Goal: Task Accomplishment & Management: Use online tool/utility

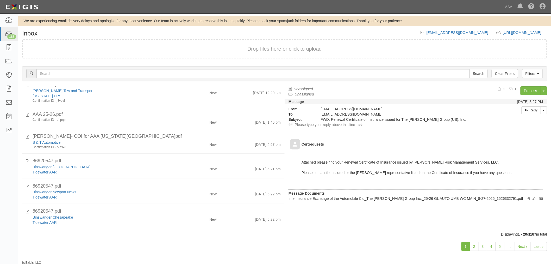
scroll to position [4, 0]
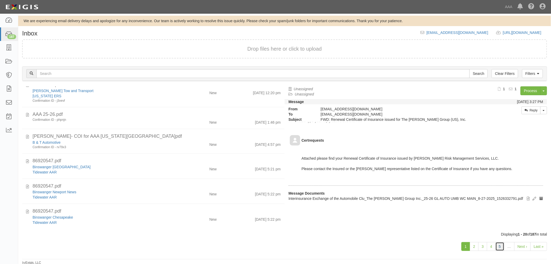
click at [502, 243] on link "5" at bounding box center [500, 246] width 9 height 9
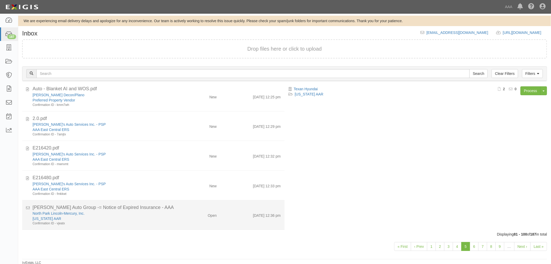
scroll to position [441, 0]
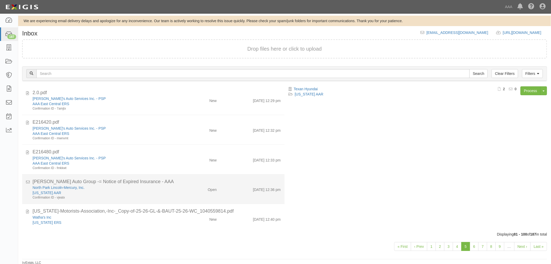
click at [158, 190] on div "Texas AAR" at bounding box center [104, 192] width 142 height 5
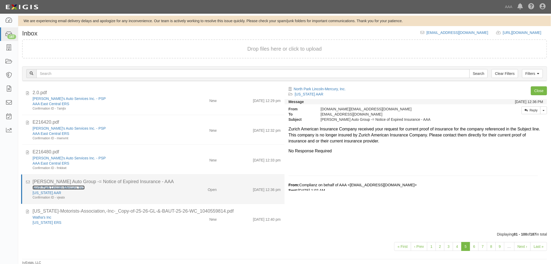
click at [63, 188] on link "North Park Lincoln-Mercury, Inc." at bounding box center [59, 187] width 52 height 4
click at [133, 192] on div "[US_STATE] AAR" at bounding box center [104, 192] width 142 height 5
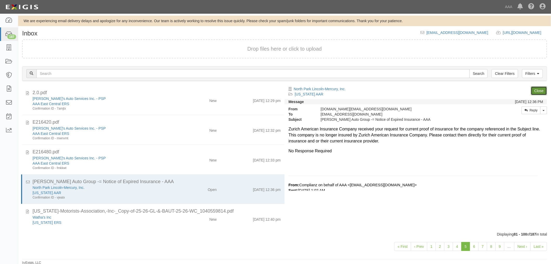
click at [537, 90] on link "Close" at bounding box center [539, 90] width 16 height 9
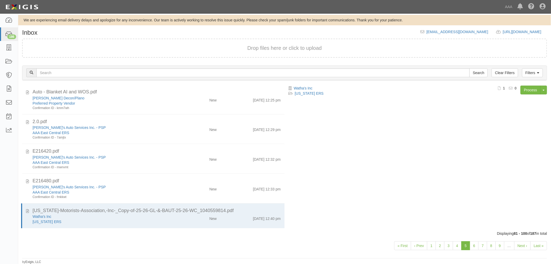
scroll to position [1, 0]
click at [473, 244] on link "6" at bounding box center [474, 245] width 9 height 9
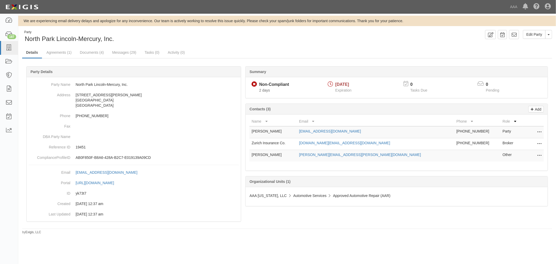
click at [539, 143] on icon at bounding box center [539, 143] width 4 height 7
click at [506, 151] on link "Delete" at bounding box center [520, 151] width 41 height 9
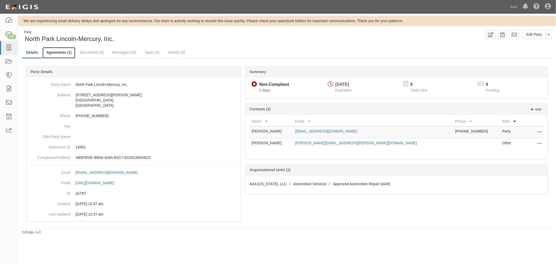
click at [53, 56] on link "Agreements (1)" at bounding box center [58, 52] width 33 height 11
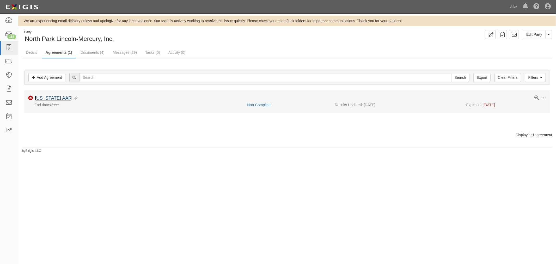
click at [52, 100] on link "Texas AAR" at bounding box center [53, 97] width 37 height 5
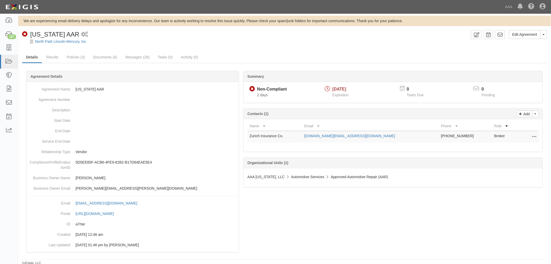
click at [533, 136] on icon at bounding box center [535, 136] width 4 height 7
drag, startPoint x: 513, startPoint y: 150, endPoint x: 304, endPoint y: 30, distance: 241.5
click at [513, 150] on link "Delete" at bounding box center [511, 153] width 51 height 9
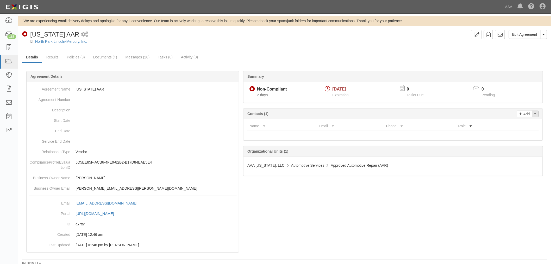
click at [535, 111] on button "Toggle Contact Dropdown" at bounding box center [535, 113] width 7 height 7
click at [516, 126] on link "Change contacts" at bounding box center [518, 123] width 41 height 7
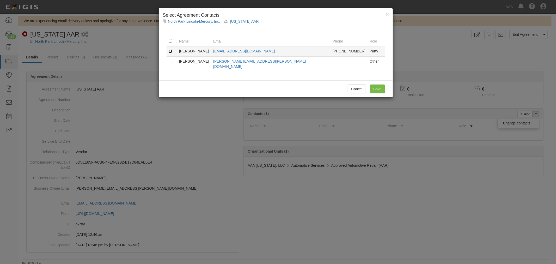
click at [170, 51] on input "checkbox" at bounding box center [170, 51] width 3 height 3
checkbox input "true"
click at [376, 84] on input "Save" at bounding box center [377, 88] width 15 height 9
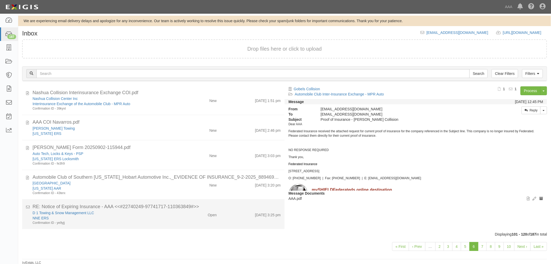
scroll to position [1, 0]
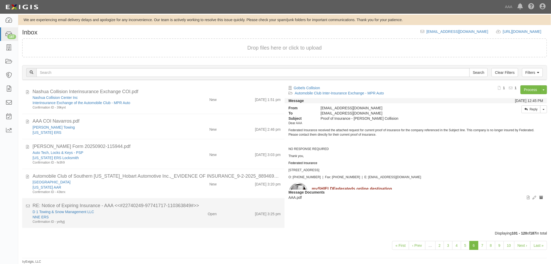
click at [187, 225] on li "RE: Notice of Expiring Insurance - AAA <<#22740249-97741717-110363849#>> D 1 To…" at bounding box center [153, 212] width 263 height 29
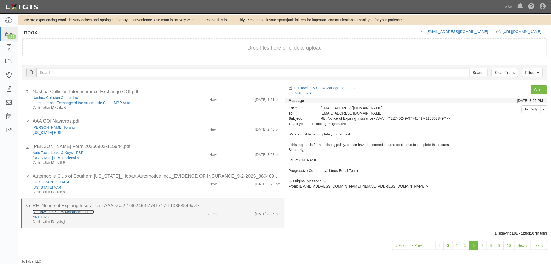
click at [70, 212] on link "D 1 Towing & Snow Management LLC" at bounding box center [64, 212] width 62 height 4
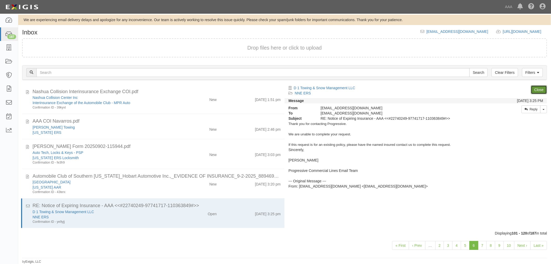
click at [538, 91] on link "Close" at bounding box center [539, 89] width 16 height 9
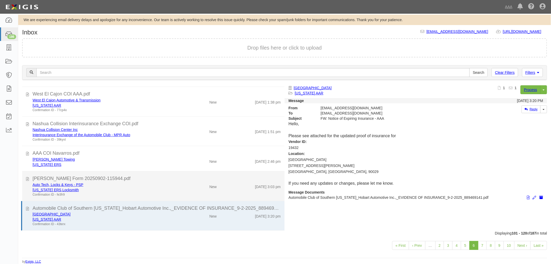
scroll to position [391, 0]
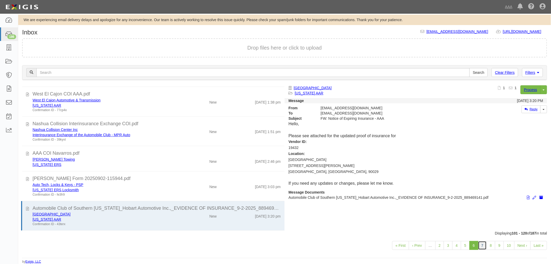
click at [481, 243] on link "7" at bounding box center [482, 245] width 9 height 9
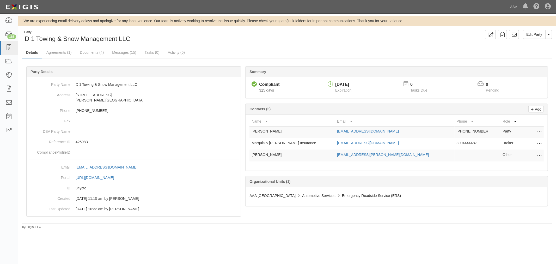
drag, startPoint x: 540, startPoint y: 144, endPoint x: 521, endPoint y: 152, distance: 20.8
click at [540, 144] on icon at bounding box center [539, 143] width 4 height 7
click at [515, 154] on link "Delete" at bounding box center [520, 151] width 41 height 9
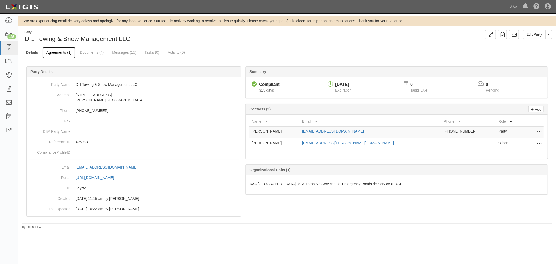
click at [63, 55] on link "Agreements (1)" at bounding box center [58, 52] width 33 height 11
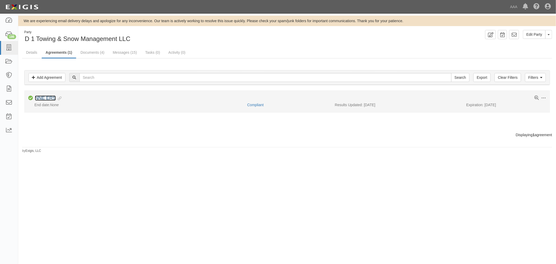
click at [45, 96] on link "NNE ERS" at bounding box center [45, 97] width 21 height 5
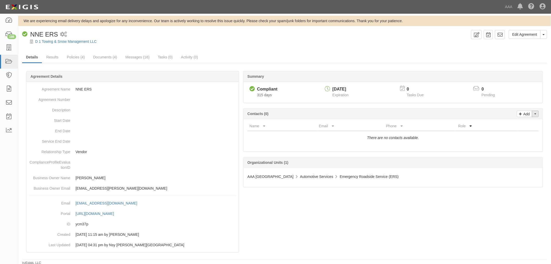
click at [534, 116] on button "Toggle Contact Dropdown" at bounding box center [535, 113] width 7 height 7
click at [514, 121] on link "Change contacts" at bounding box center [518, 123] width 41 height 7
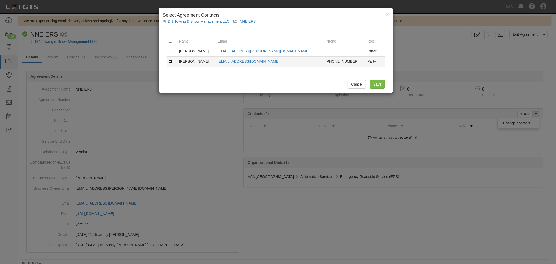
click at [169, 63] on input "checkbox" at bounding box center [170, 61] width 3 height 3
checkbox input "true"
click at [375, 85] on input "Save" at bounding box center [377, 84] width 15 height 9
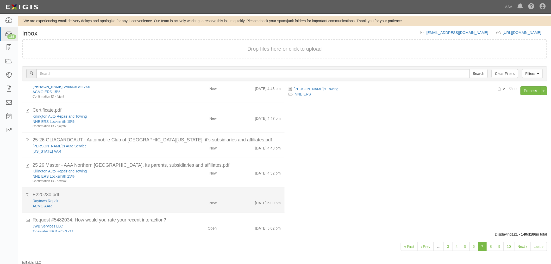
scroll to position [241, 0]
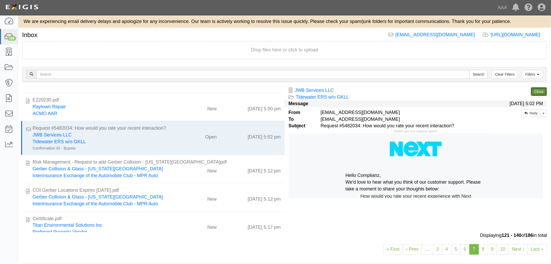
click at [536, 92] on link "Close" at bounding box center [539, 91] width 16 height 9
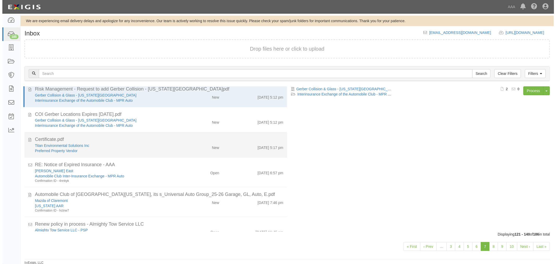
scroll to position [290, 0]
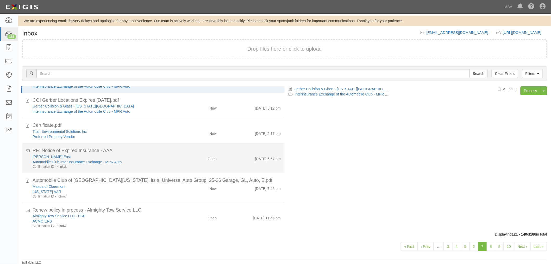
click at [177, 164] on div "Joe Machens East Automobile Club Inter-Insurance Exchange - MPR Auto Confirmati…" at bounding box center [157, 161] width 256 height 15
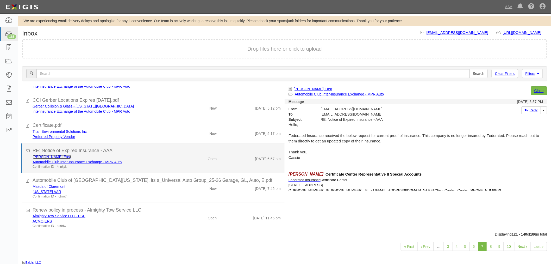
click at [51, 155] on link "[PERSON_NAME] East" at bounding box center [52, 157] width 38 height 4
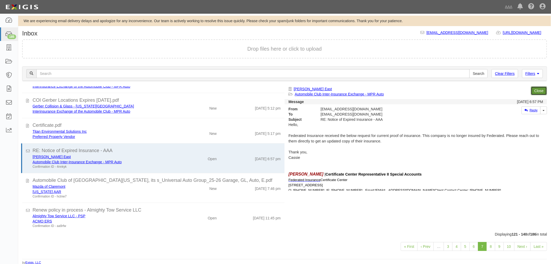
click at [541, 88] on link "Close" at bounding box center [539, 90] width 16 height 9
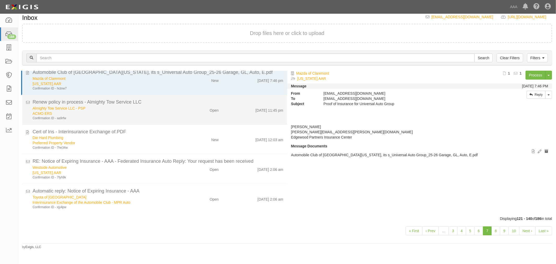
click at [234, 111] on div "9/2/25 11:45 pm" at bounding box center [255, 109] width 65 height 7
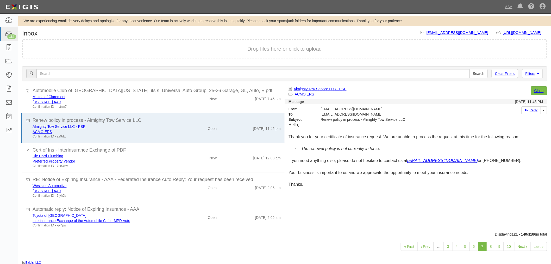
scroll to position [350, 0]
click at [544, 88] on link "Close" at bounding box center [539, 90] width 16 height 9
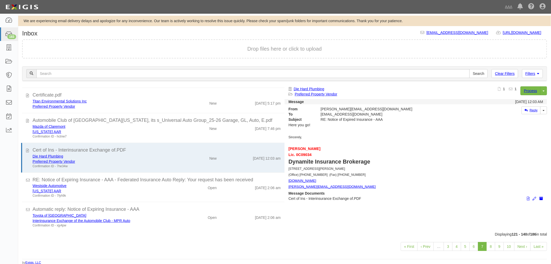
scroll to position [320, 0]
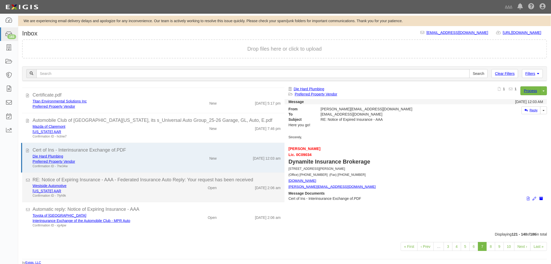
click at [257, 187] on div "[DATE] 2:06 am" at bounding box center [268, 186] width 26 height 7
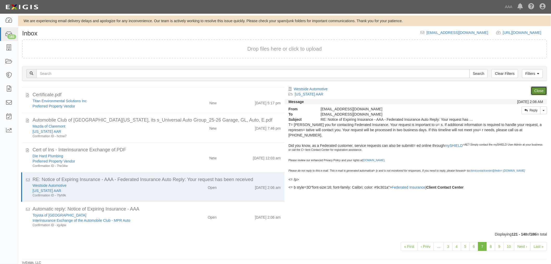
click at [540, 89] on link "Close" at bounding box center [539, 90] width 16 height 9
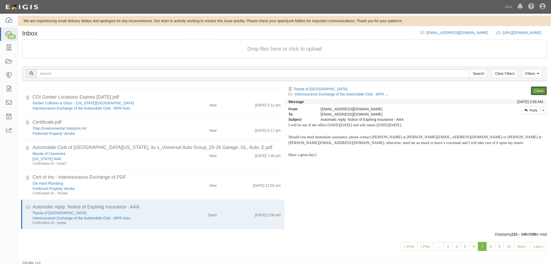
scroll to position [293, 0]
click at [540, 89] on link "Close" at bounding box center [539, 90] width 16 height 9
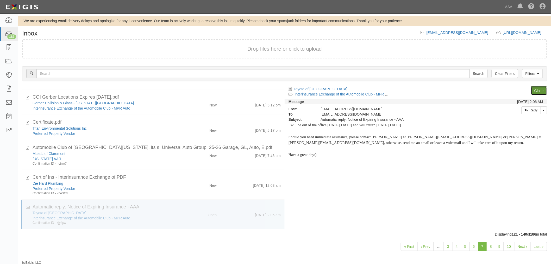
scroll to position [264, 0]
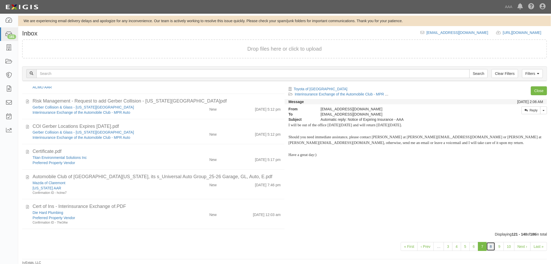
click at [492, 244] on link "8" at bounding box center [491, 246] width 9 height 9
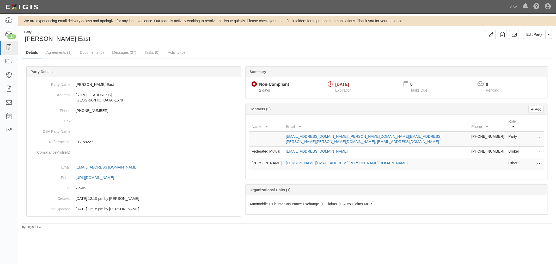
click at [538, 149] on icon at bounding box center [539, 152] width 4 height 7
drag, startPoint x: 524, startPoint y: 152, endPoint x: 296, endPoint y: 28, distance: 259.3
click at [524, 155] on link "Delete" at bounding box center [520, 159] width 41 height 9
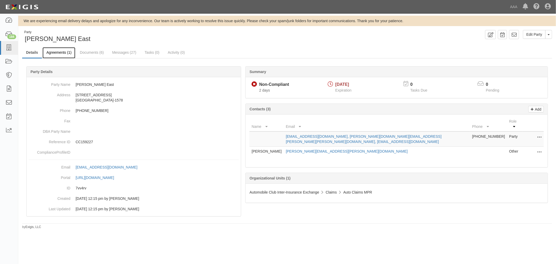
click at [68, 55] on link "Agreements (1)" at bounding box center [58, 52] width 33 height 11
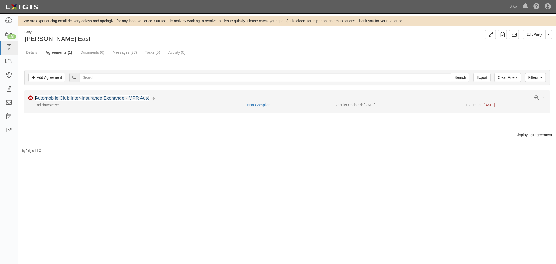
click at [56, 98] on link "Automobile Club Inter-Insurance Exchange - MPR Auto" at bounding box center [92, 97] width 115 height 5
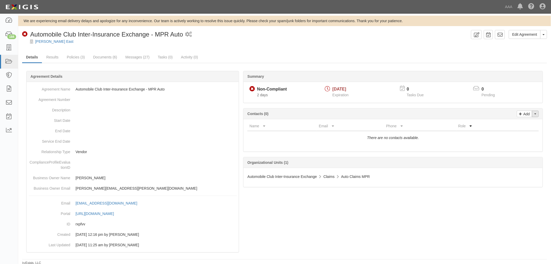
click at [537, 115] on button "Toggle Contact Dropdown" at bounding box center [535, 113] width 7 height 7
click at [512, 122] on link "Change contacts" at bounding box center [518, 123] width 41 height 7
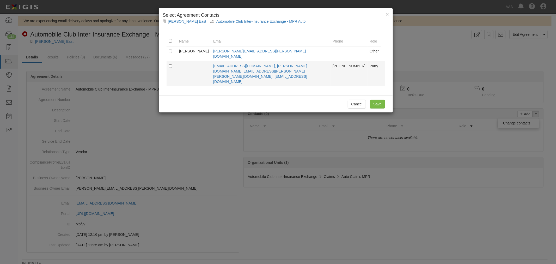
click at [168, 61] on td at bounding box center [172, 73] width 10 height 25
click at [170, 64] on input "checkbox" at bounding box center [170, 65] width 3 height 3
checkbox input "true"
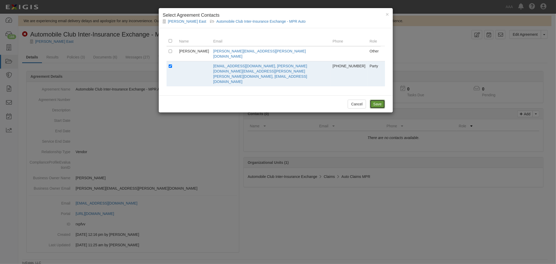
click at [372, 100] on input "Save" at bounding box center [377, 104] width 15 height 9
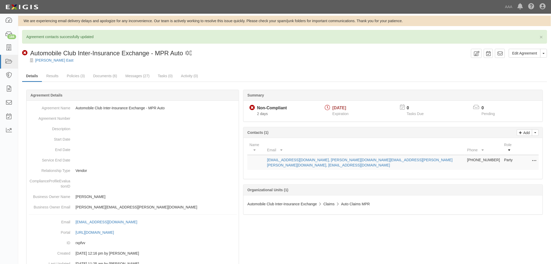
click at [244, 67] on div "× Agreement contacts successfully updated Edit Agreement Toggle Agreement Dropd…" at bounding box center [284, 157] width 533 height 254
click at [56, 78] on link "Results" at bounding box center [52, 76] width 20 height 11
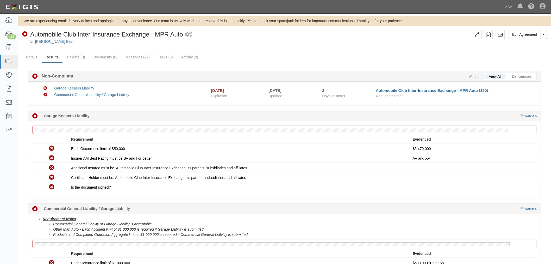
click at [50, 44] on div at bounding box center [284, 46] width 533 height 4
click at [51, 42] on link "[PERSON_NAME] East" at bounding box center [54, 41] width 38 height 4
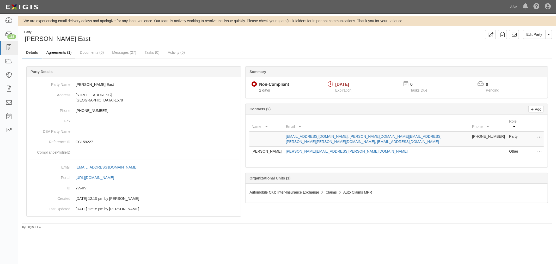
drag, startPoint x: 50, startPoint y: 61, endPoint x: 53, endPoint y: 57, distance: 5.4
click at [49, 61] on div "Summary Non-Compliant Non-Compliant 2 days [DATE] Expiration 0 Tasks Due 0 Pend…" at bounding box center [287, 66] width 530 height 16
click at [53, 55] on link "Agreements (1)" at bounding box center [58, 52] width 33 height 11
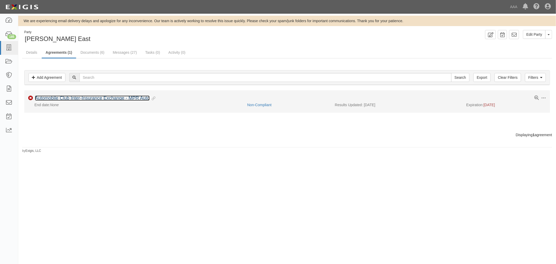
click at [65, 100] on link "Automobile Club Inter-Insurance Exchange - MPR Auto" at bounding box center [92, 97] width 115 height 5
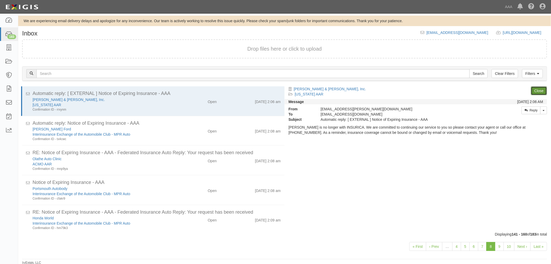
click at [540, 89] on link "Close" at bounding box center [539, 90] width 16 height 9
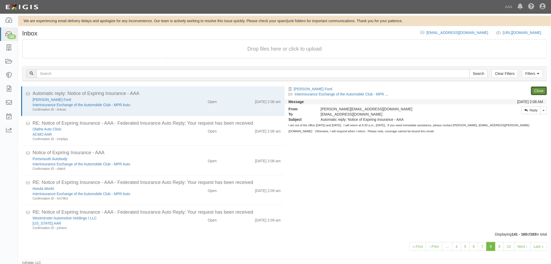
click at [540, 89] on link "Close" at bounding box center [539, 90] width 16 height 9
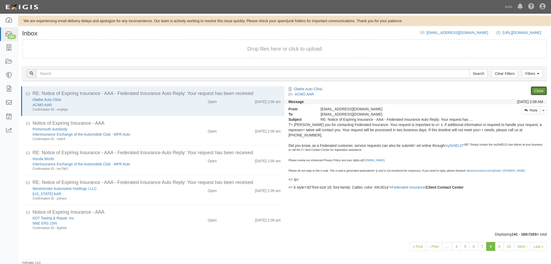
click at [540, 89] on link "Close" at bounding box center [539, 90] width 16 height 9
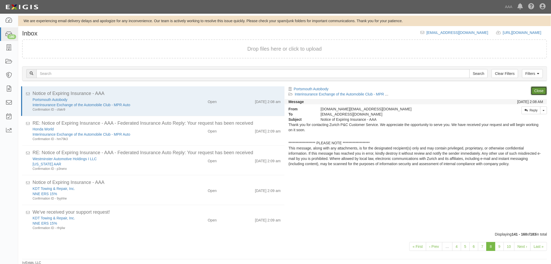
click at [540, 89] on link "Close" at bounding box center [539, 90] width 16 height 9
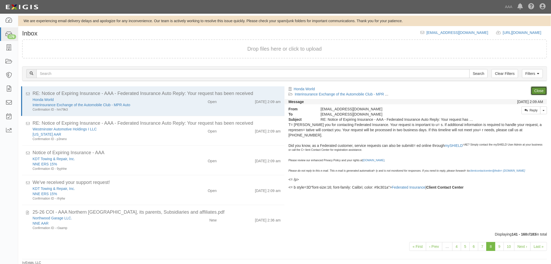
click at [540, 89] on link "Close" at bounding box center [539, 90] width 16 height 9
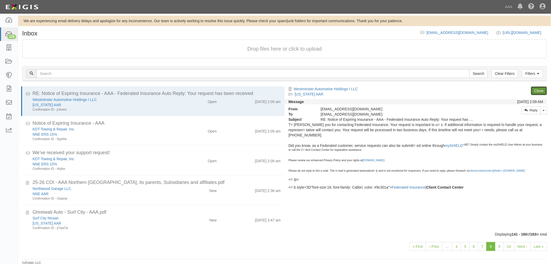
click at [540, 89] on link "Close" at bounding box center [539, 90] width 16 height 9
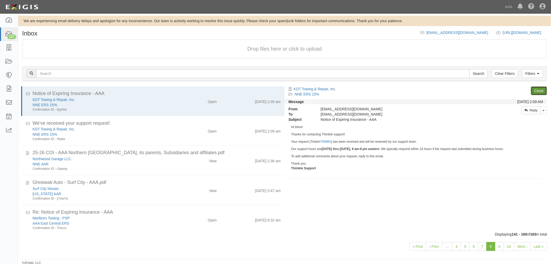
click at [540, 89] on link "Close" at bounding box center [539, 90] width 16 height 9
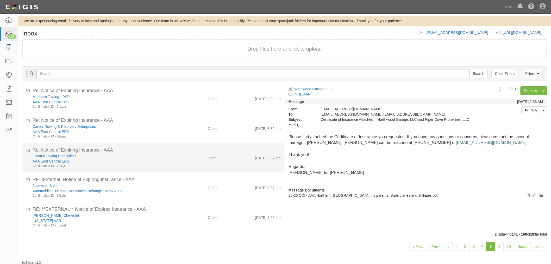
scroll to position [48, 0]
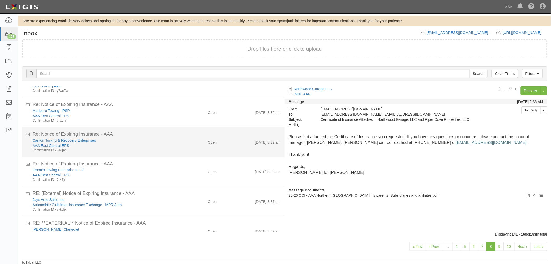
click at [232, 197] on div "Canton Towing & Recovery Enterprises AAA East Central ERS Confirmation ID - whv…" at bounding box center [157, 204] width 256 height 15
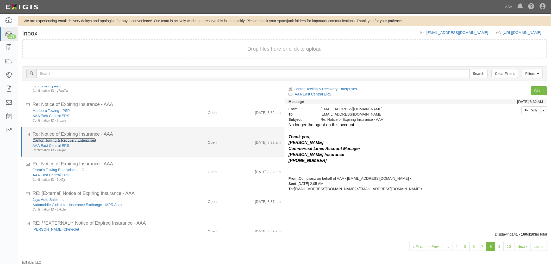
click at [66, 140] on link "Canton Towing & Recovery Enterprises" at bounding box center [64, 140] width 63 height 4
click at [70, 142] on div "Canton Towing & Recovery Enterprises" at bounding box center [104, 140] width 142 height 5
click at [70, 140] on link "Canton Towing & Recovery Enterprises" at bounding box center [64, 140] width 63 height 4
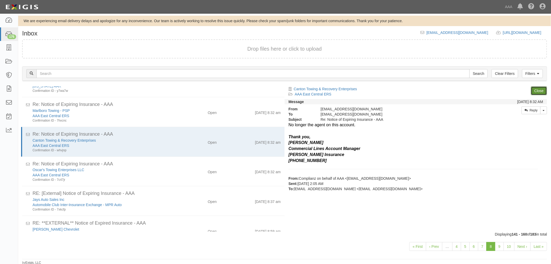
drag, startPoint x: 541, startPoint y: 88, endPoint x: 538, endPoint y: 91, distance: 4.8
click at [541, 88] on link "Close" at bounding box center [539, 90] width 16 height 9
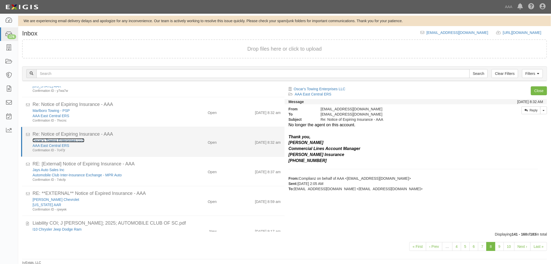
click at [50, 139] on link "Oscar's Towing Enterprises LLC" at bounding box center [59, 140] width 52 height 4
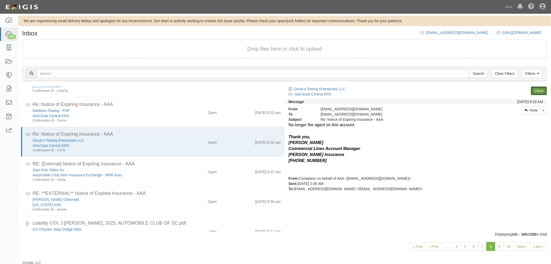
click at [537, 89] on link "Close" at bounding box center [539, 90] width 16 height 9
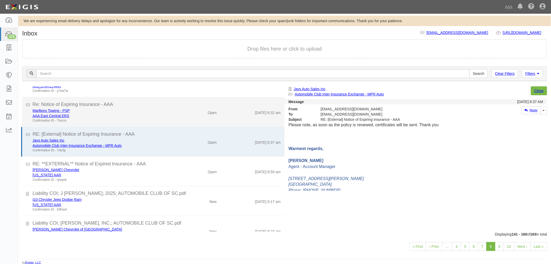
click at [0, 0] on div "AAA East Central ERS" at bounding box center [0, 0] width 0 height 0
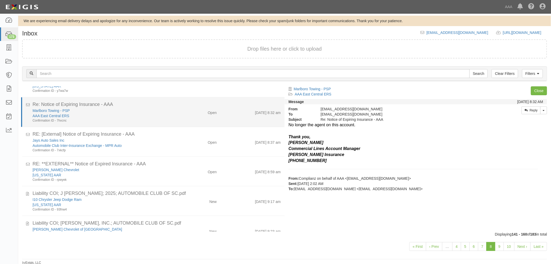
click at [39, 107] on div "Re: Notice of Expiring Insurance - AAA" at bounding box center [157, 104] width 248 height 7
click at [40, 109] on link "Marlboro Towing - PSP" at bounding box center [51, 110] width 37 height 4
click at [222, 121] on div "Marlboro Towing - PSP AAA East Central ERS Confirmation ID - 7hxcnc Open 9/3/25…" at bounding box center [157, 115] width 256 height 15
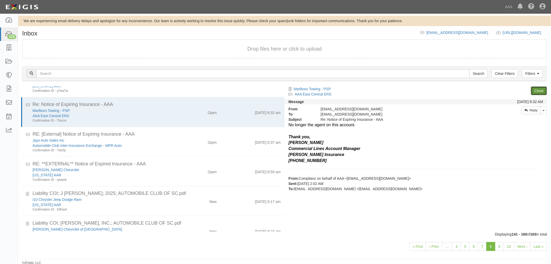
click at [539, 91] on link "Close" at bounding box center [539, 90] width 16 height 9
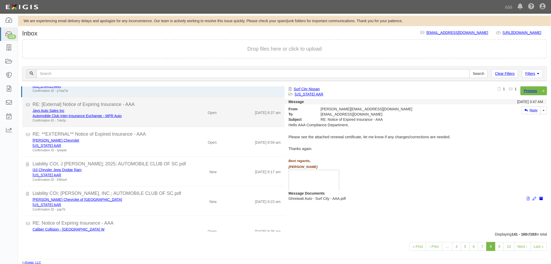
click at [46, 226] on div "Jays Auto Sales Inc" at bounding box center [104, 228] width 142 height 5
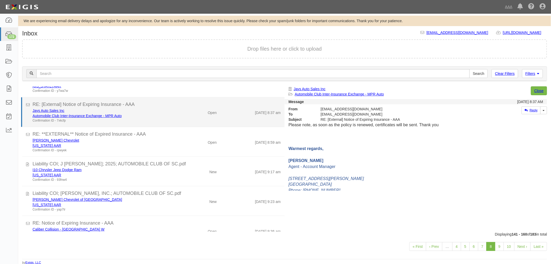
drag, startPoint x: 48, startPoint y: 106, endPoint x: 48, endPoint y: 110, distance: 4.2
click at [48, 107] on div "RE: [External] Notice of Expiring Insurance - AAA Jays Auto Sales Inc Automobil…" at bounding box center [157, 112] width 248 height 22
click at [49, 112] on div "Jays Auto Sales Inc" at bounding box center [104, 110] width 142 height 5
click at [53, 108] on link "Jays Auto Sales Inc" at bounding box center [49, 110] width 32 height 4
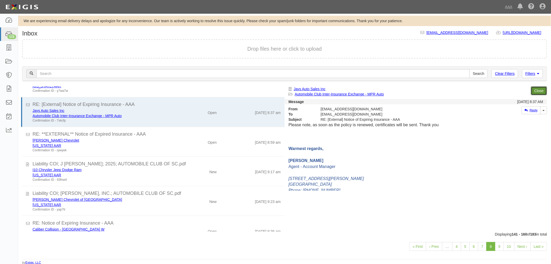
drag, startPoint x: 538, startPoint y: 90, endPoint x: 525, endPoint y: 95, distance: 14.3
click at [538, 90] on link "Close" at bounding box center [539, 90] width 16 height 9
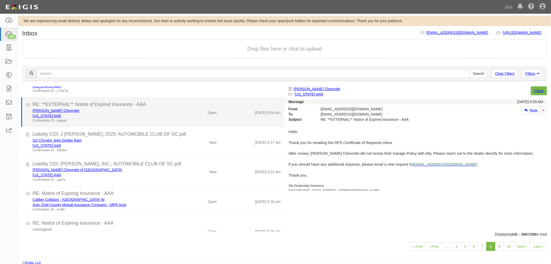
click at [175, 113] on div "Edwards Chevrolet Alabama AAR Confirmation ID - rpwyek" at bounding box center [103, 115] width 149 height 15
click at [40, 109] on link "[PERSON_NAME] Chevrolet" at bounding box center [56, 110] width 47 height 4
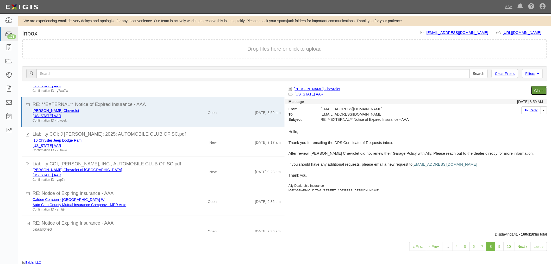
click at [543, 89] on link "Close" at bounding box center [539, 90] width 16 height 9
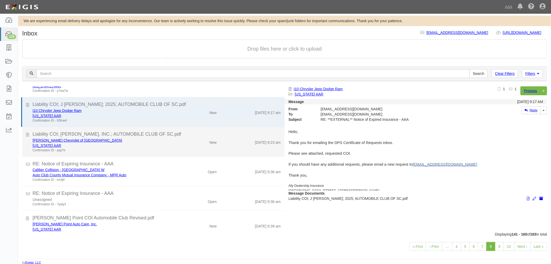
click at [96, 146] on div "[US_STATE] AAR" at bounding box center [104, 145] width 142 height 5
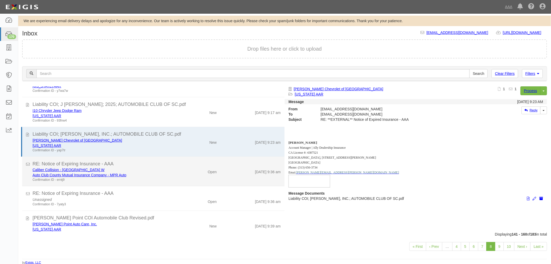
click at [90, 169] on div "Caliber Collision - [GEOGRAPHIC_DATA] W" at bounding box center [104, 169] width 142 height 5
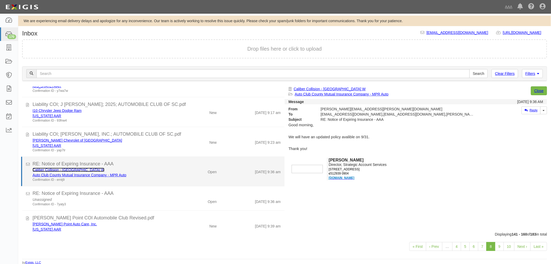
click at [55, 168] on link "Caliber Collision - [GEOGRAPHIC_DATA] W" at bounding box center [69, 170] width 72 height 4
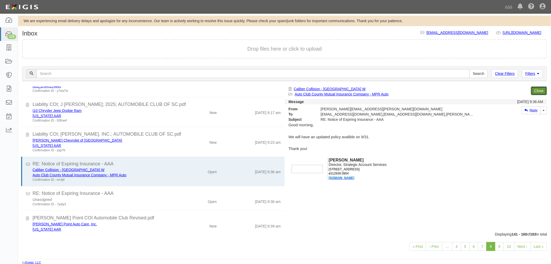
click at [546, 87] on link "Close" at bounding box center [539, 90] width 16 height 9
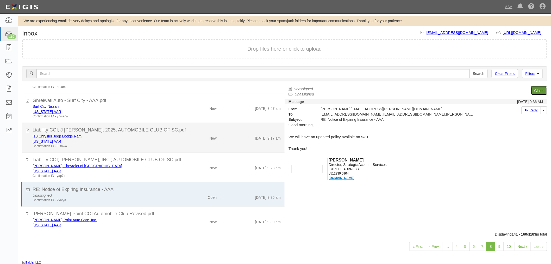
scroll to position [23, 0]
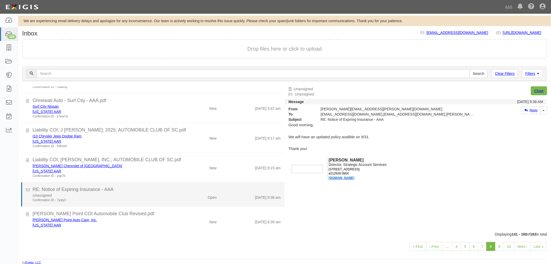
click at [200, 195] on div "Open" at bounding box center [199, 196] width 43 height 7
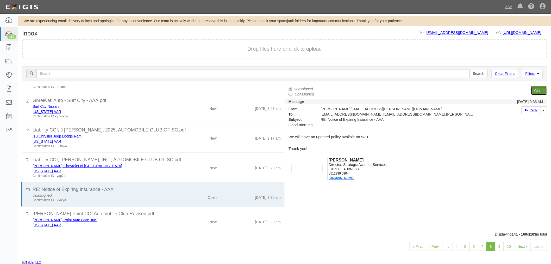
click at [536, 88] on link "Close" at bounding box center [539, 90] width 16 height 9
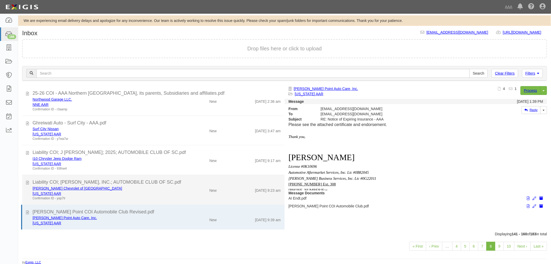
scroll to position [0, 0]
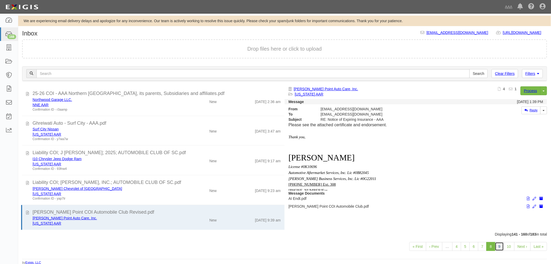
click at [501, 244] on link "9" at bounding box center [499, 246] width 9 height 9
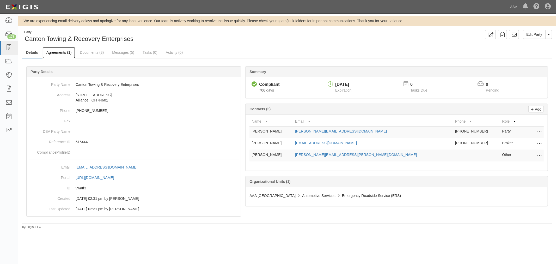
click at [64, 52] on link "Agreements (1)" at bounding box center [58, 52] width 33 height 11
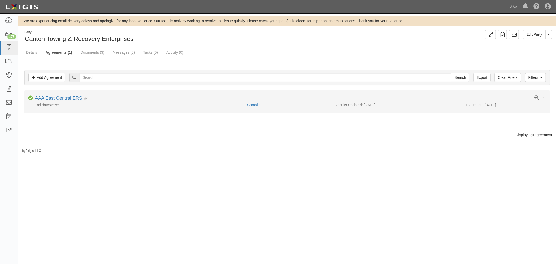
click at [61, 95] on li "Toggle Agreement Dropdown Edit Log activity Add task Send message Archive Compl…" at bounding box center [287, 101] width 526 height 22
click at [60, 96] on link "AAA East Central ERS" at bounding box center [58, 97] width 47 height 5
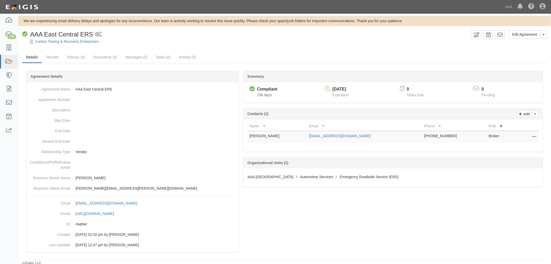
click at [534, 136] on icon at bounding box center [535, 136] width 4 height 7
click at [512, 149] on link "Delete" at bounding box center [511, 153] width 51 height 9
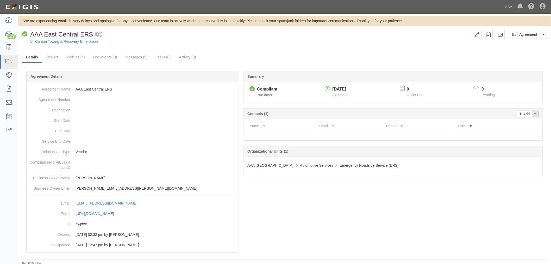
click at [537, 113] on button "Toggle Contact Dropdown" at bounding box center [535, 113] width 7 height 7
drag, startPoint x: 524, startPoint y: 120, endPoint x: 521, endPoint y: 120, distance: 2.6
click at [524, 120] on link "Change contacts" at bounding box center [518, 123] width 41 height 7
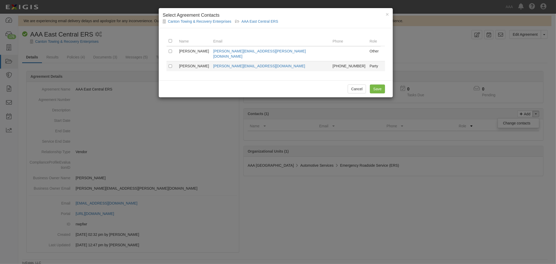
click at [173, 62] on td at bounding box center [172, 66] width 10 height 10
click at [170, 64] on input "checkbox" at bounding box center [170, 65] width 3 height 3
checkbox input "true"
click at [373, 84] on input "Save" at bounding box center [377, 88] width 15 height 9
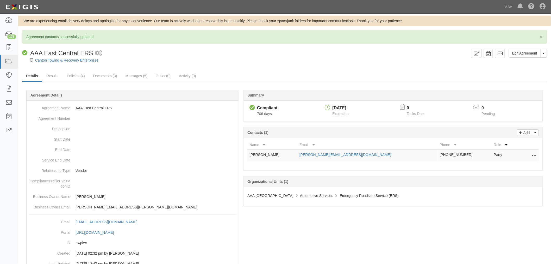
click at [36, 71] on link "Details" at bounding box center [32, 76] width 20 height 11
click at [52, 59] on link "Canton Towing & Recovery Enterprises" at bounding box center [66, 60] width 63 height 4
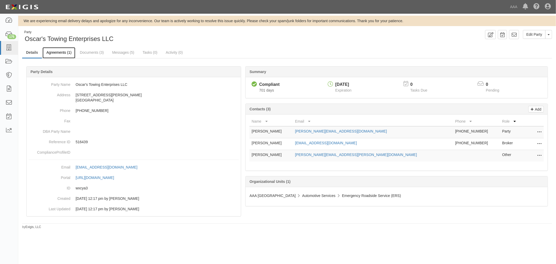
click at [68, 51] on link "Agreements (1)" at bounding box center [58, 52] width 33 height 11
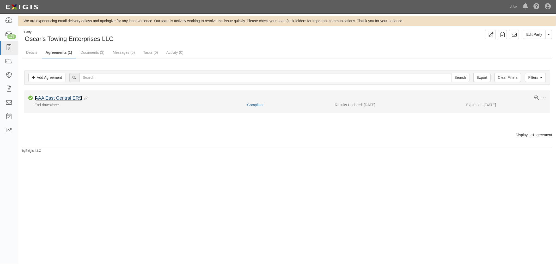
click at [66, 95] on link "AAA East Central ERS" at bounding box center [58, 97] width 47 height 5
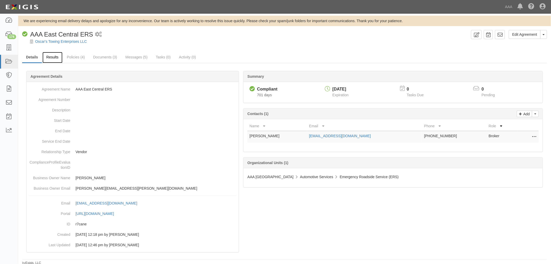
click at [48, 59] on link "Results" at bounding box center [52, 57] width 20 height 11
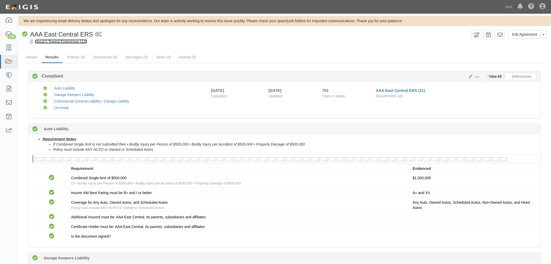
click at [59, 42] on link "Oscar's Towing Enterprises LLC" at bounding box center [61, 41] width 52 height 4
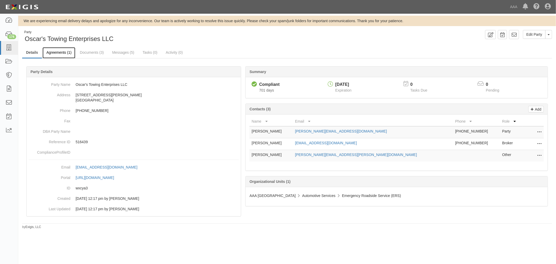
click at [50, 52] on link "Agreements (1)" at bounding box center [58, 52] width 33 height 11
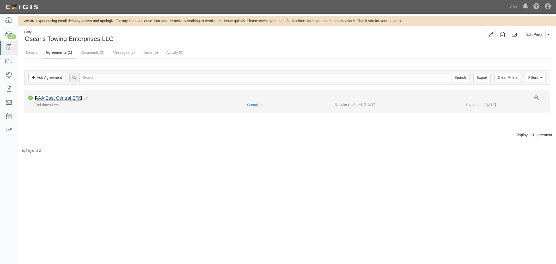
click at [55, 98] on link "AAA East Central ERS" at bounding box center [58, 97] width 47 height 5
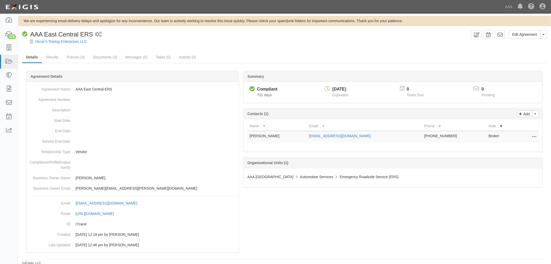
click at [534, 140] on icon at bounding box center [535, 136] width 4 height 7
click at [500, 155] on link "Delete" at bounding box center [511, 153] width 51 height 9
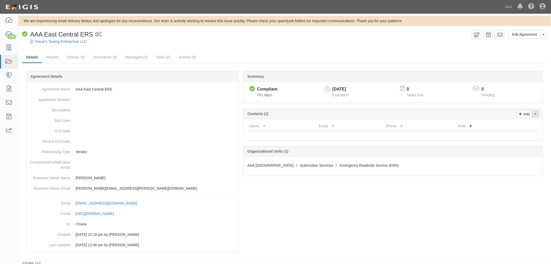
click at [536, 114] on span "button" at bounding box center [536, 113] width 2 height 1
click at [504, 122] on link "Change contacts" at bounding box center [518, 123] width 41 height 7
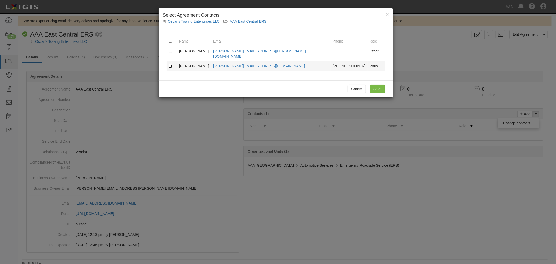
click at [170, 64] on input "checkbox" at bounding box center [170, 65] width 3 height 3
checkbox input "true"
click at [371, 87] on input "Save" at bounding box center [377, 88] width 15 height 9
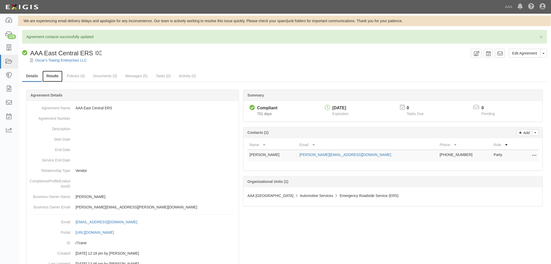
click at [58, 76] on link "Results" at bounding box center [52, 76] width 20 height 11
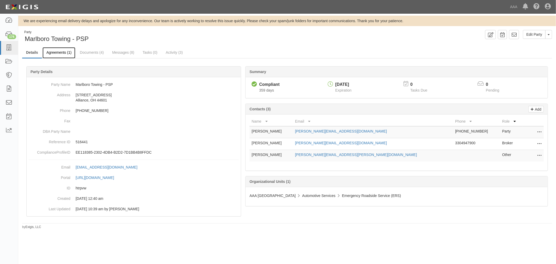
click at [51, 50] on link "Agreements (1)" at bounding box center [58, 52] width 33 height 11
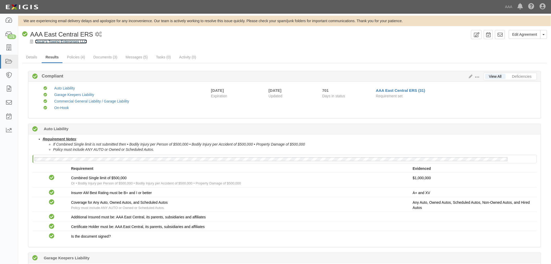
click at [62, 40] on link "Oscar's Towing Enterprises LLC" at bounding box center [61, 41] width 52 height 4
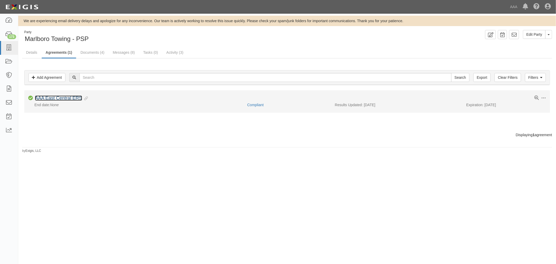
click at [66, 97] on link "AAA East Central ERS" at bounding box center [58, 97] width 47 height 5
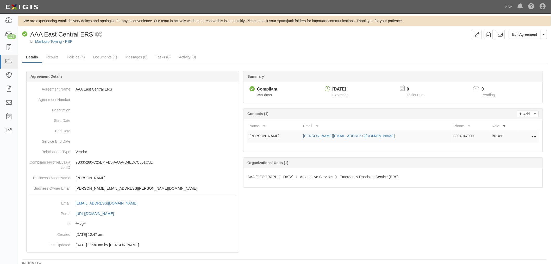
drag, startPoint x: 536, startPoint y: 136, endPoint x: 527, endPoint y: 140, distance: 9.9
click at [536, 136] on icon at bounding box center [535, 136] width 4 height 7
click at [513, 150] on link "Delete" at bounding box center [511, 153] width 51 height 9
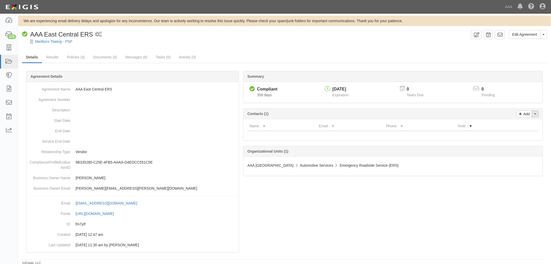
click at [536, 115] on button "Toggle Contact Dropdown" at bounding box center [535, 113] width 7 height 7
click at [519, 121] on link "Change contacts" at bounding box center [518, 123] width 41 height 7
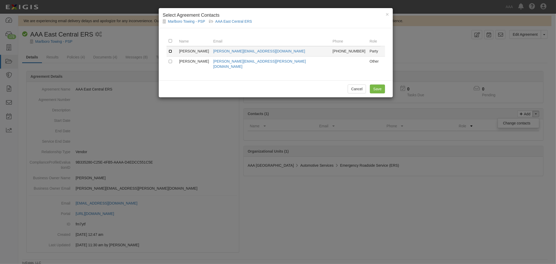
click at [170, 51] on input "checkbox" at bounding box center [170, 51] width 3 height 3
checkbox input "true"
click at [379, 84] on input "Save" at bounding box center [377, 88] width 15 height 9
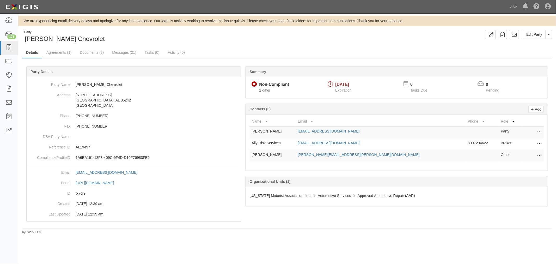
click at [537, 146] on icon at bounding box center [539, 143] width 4 height 7
click at [504, 152] on link "Delete" at bounding box center [520, 151] width 41 height 9
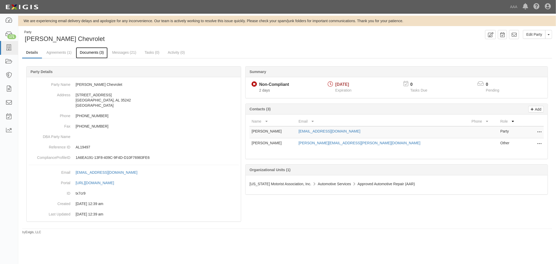
click at [89, 52] on link "Documents (3)" at bounding box center [92, 52] width 32 height 11
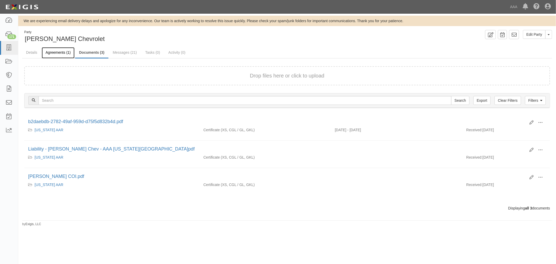
click at [64, 48] on link "Agreements (1)" at bounding box center [58, 52] width 33 height 11
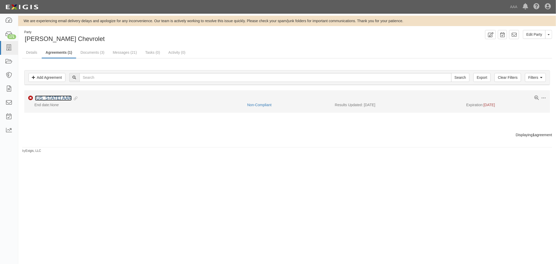
click at [46, 97] on link "[US_STATE] AAR" at bounding box center [53, 97] width 37 height 5
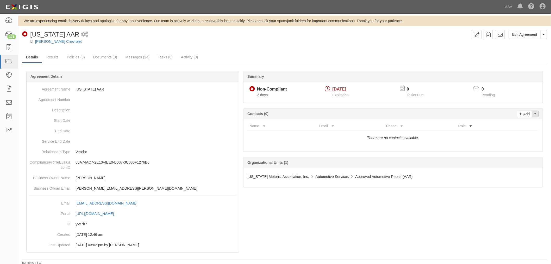
click at [539, 112] on button "Toggle Contact Dropdown" at bounding box center [535, 113] width 7 height 7
click at [528, 122] on link "Change contacts" at bounding box center [518, 123] width 41 height 7
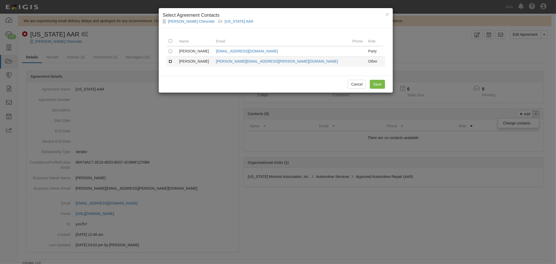
click at [169, 61] on input "checkbox" at bounding box center [170, 61] width 3 height 3
checkbox input "true"
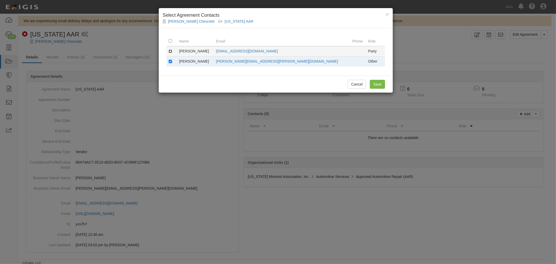
click at [169, 51] on input "checkbox" at bounding box center [170, 51] width 3 height 3
checkbox input "true"
drag, startPoint x: 171, startPoint y: 60, endPoint x: 179, endPoint y: 64, distance: 8.7
click at [173, 61] on td at bounding box center [172, 61] width 10 height 10
click at [168, 64] on td at bounding box center [172, 61] width 10 height 10
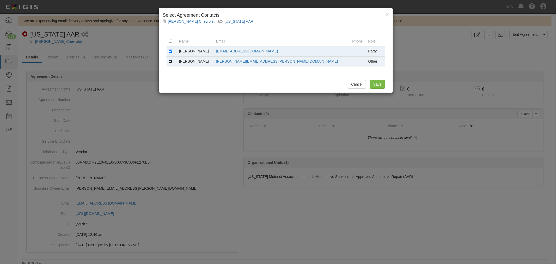
click at [169, 62] on input "checkbox" at bounding box center [170, 61] width 3 height 3
checkbox input "false"
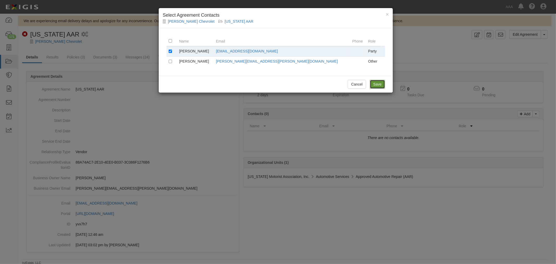
click at [375, 84] on input "Save" at bounding box center [377, 84] width 15 height 9
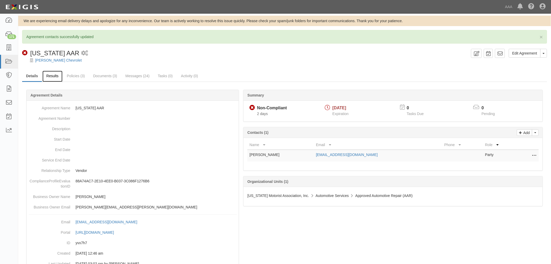
click at [52, 74] on link "Results" at bounding box center [52, 76] width 20 height 11
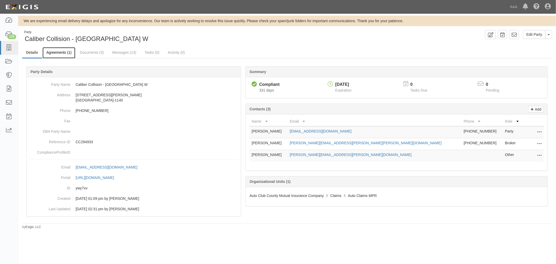
click at [44, 47] on link "Agreements (1)" at bounding box center [58, 52] width 33 height 11
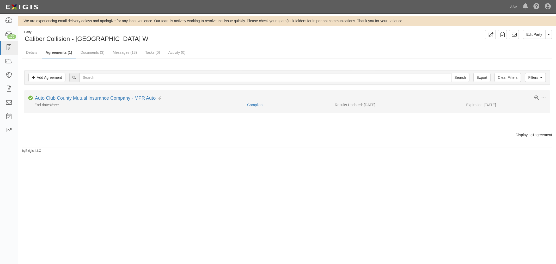
click at [96, 101] on div "Toggle Agreement Dropdown Edit Log activity Add task Send message Archive Compl…" at bounding box center [287, 98] width 526 height 7
click at [98, 100] on link "Auto Club County Mutual Insurance Company - MPR Auto" at bounding box center [95, 97] width 121 height 5
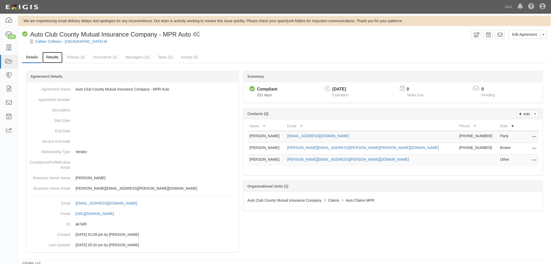
click at [50, 59] on link "Results" at bounding box center [52, 57] width 20 height 11
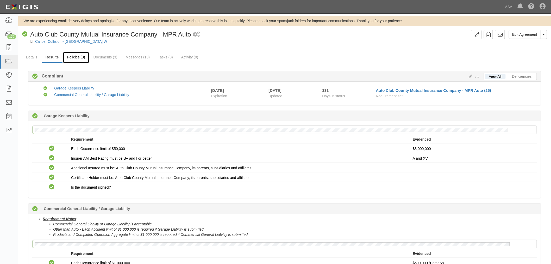
click at [84, 61] on link "Policies (3)" at bounding box center [76, 57] width 26 height 11
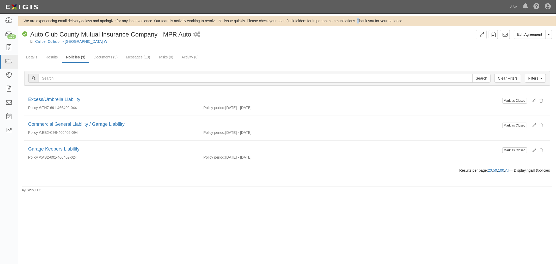
click at [360, 196] on div "We are experiencing email delivery delays and apologize for any inconvenience. …" at bounding box center [278, 134] width 556 height 237
click at [345, 208] on div "We are experiencing email delivery delays and apologize for any inconvenience. …" at bounding box center [278, 134] width 556 height 237
click at [339, 209] on div "We are experiencing email delivery delays and apologize for any inconvenience. …" at bounding box center [278, 134] width 556 height 237
click at [340, 209] on div "We are experiencing email delivery delays and apologize for any inconvenience. …" at bounding box center [278, 134] width 556 height 237
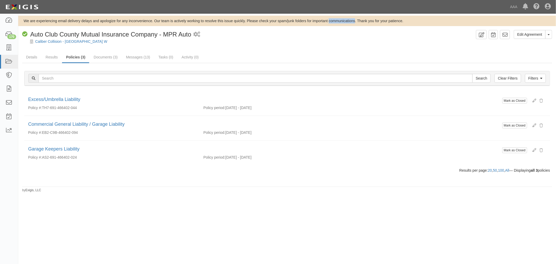
click at [341, 209] on div "We are experiencing email delivery delays and apologize for any inconvenience. …" at bounding box center [278, 134] width 556 height 237
click at [64, 38] on div "Compliant Auto Club County Mutual Insurance Company - MPR Auto" at bounding box center [106, 34] width 169 height 9
click at [53, 57] on link "Results" at bounding box center [52, 57] width 20 height 11
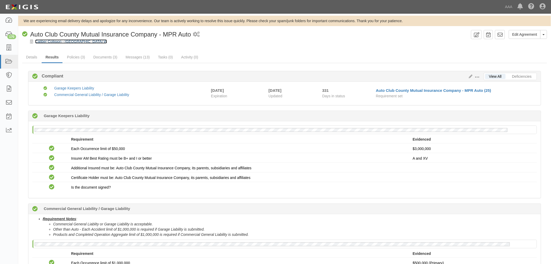
click at [70, 41] on link "Caliber Collision - [GEOGRAPHIC_DATA] W" at bounding box center [71, 41] width 72 height 4
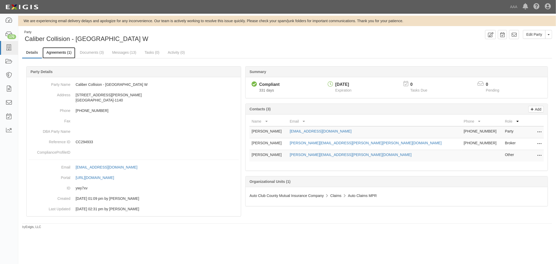
click at [66, 53] on link "Agreements (1)" at bounding box center [58, 52] width 33 height 11
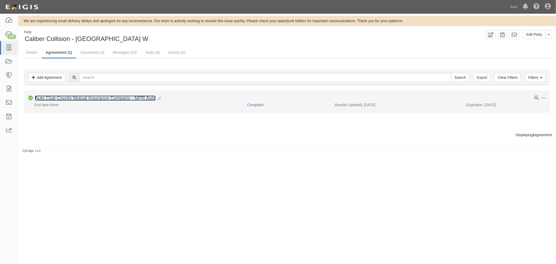
click at [119, 97] on link "Auto Club County Mutual Insurance Company - MPR Auto" at bounding box center [95, 97] width 121 height 5
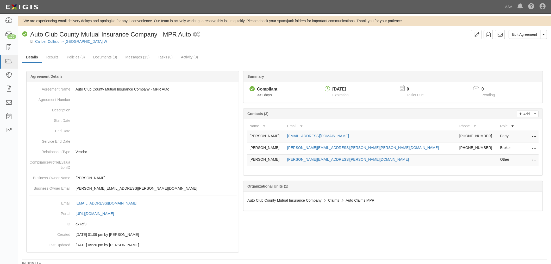
click at [540, 134] on div "Name Email Phone Role Gregory Nichols strategicaccountservices@caliber.com 325-…" at bounding box center [393, 147] width 299 height 56
click at [537, 136] on button at bounding box center [533, 136] width 7 height 7
click at [502, 158] on link "Delete" at bounding box center [511, 153] width 51 height 9
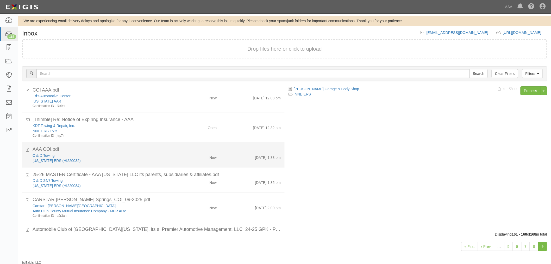
scroll to position [48, 0]
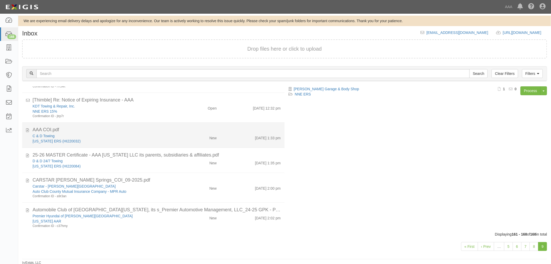
click at [156, 122] on li "AAA COI.pdf C & D Towing [US_STATE] ERS (HI220032) New [DATE] 1:33 pm" at bounding box center [153, 134] width 263 height 25
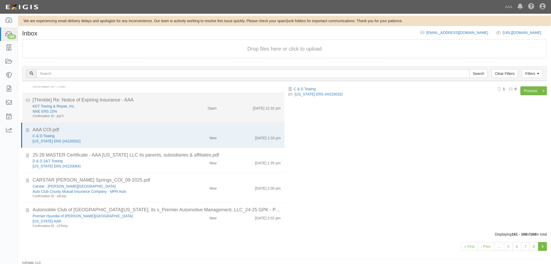
click at [168, 109] on div "NNE ERS 15%" at bounding box center [104, 111] width 142 height 5
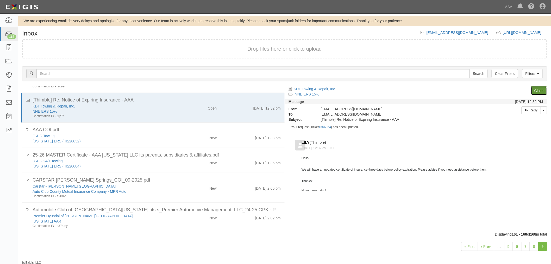
click at [542, 89] on link "Close" at bounding box center [539, 90] width 16 height 9
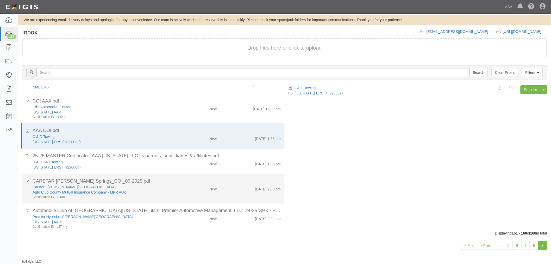
scroll to position [0, 0]
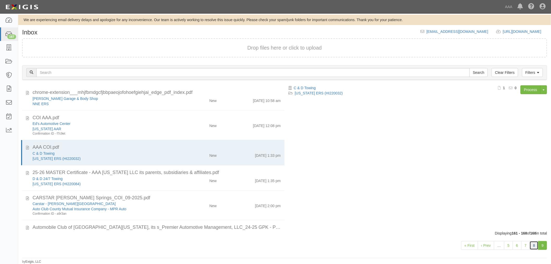
click at [536, 244] on link "8" at bounding box center [534, 245] width 9 height 9
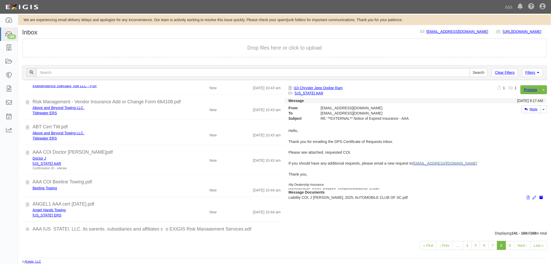
scroll to position [371, 0]
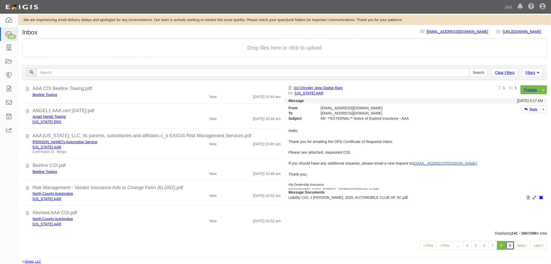
click at [513, 242] on link "9" at bounding box center [510, 245] width 9 height 9
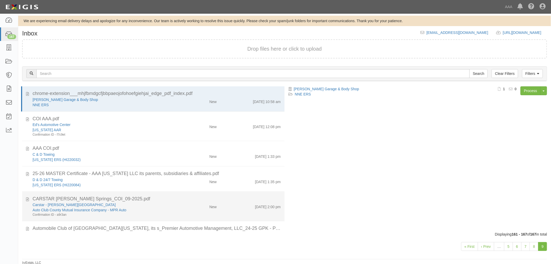
scroll to position [51, 0]
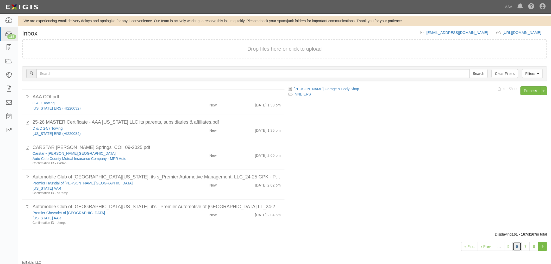
click at [515, 246] on link "6" at bounding box center [517, 246] width 9 height 9
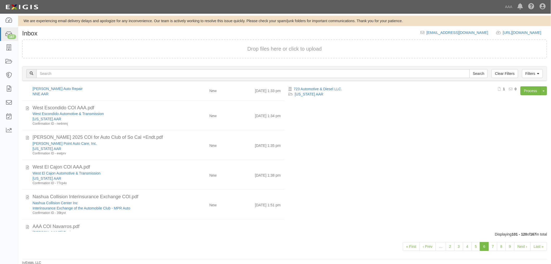
scroll to position [415, 0]
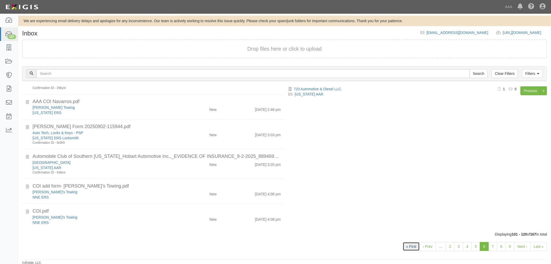
click at [412, 244] on link "« First" at bounding box center [411, 246] width 17 height 9
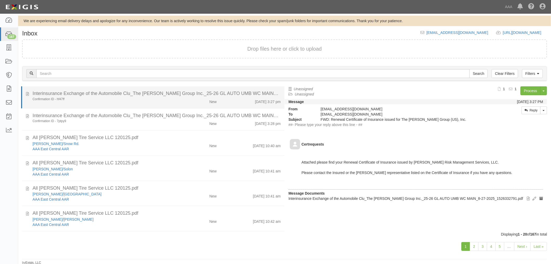
click at [202, 104] on li "Interinsurance Exchange of the Automobile Clu_The Boyd Group Inc._25-26 GL AUTO…" at bounding box center [153, 97] width 264 height 22
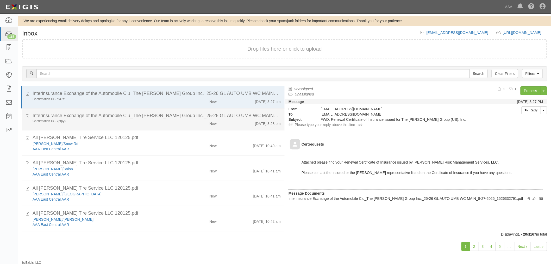
click at [181, 166] on div "New" at bounding box center [199, 169] width 43 height 7
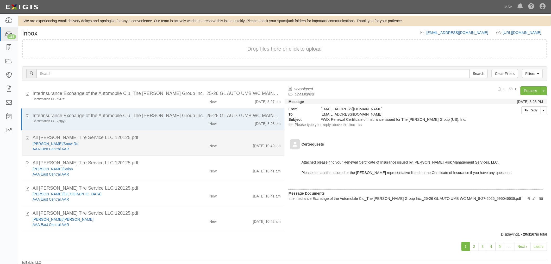
click at [97, 191] on div "Conrad's/Snow Rd." at bounding box center [104, 193] width 142 height 5
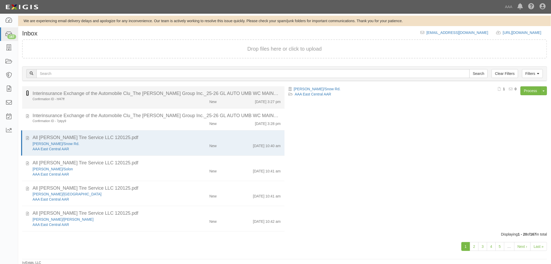
click at [27, 95] on icon at bounding box center [27, 93] width 3 height 6
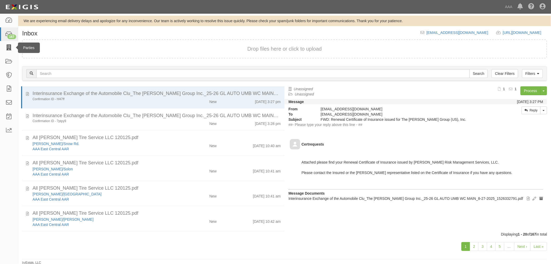
drag, startPoint x: 7, startPoint y: 49, endPoint x: 24, endPoint y: 51, distance: 17.6
click at [24, 51] on div "Parties" at bounding box center [29, 47] width 22 height 10
click at [528, 88] on link "Process" at bounding box center [531, 90] width 20 height 9
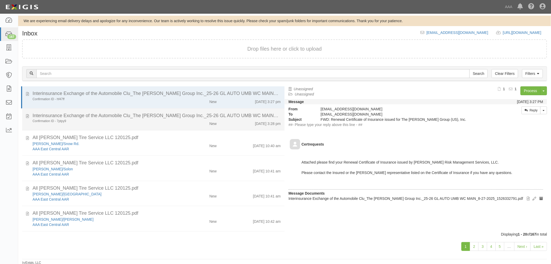
click at [100, 159] on div "Interinsurance Exchange of the Automobile Clu_The Boyd Group Inc._25-26 GL AUTO…" at bounding box center [157, 162] width 248 height 7
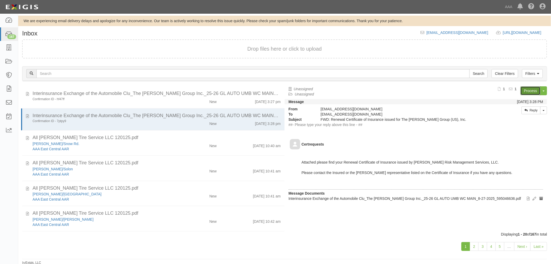
click at [527, 87] on link "Process" at bounding box center [531, 90] width 20 height 9
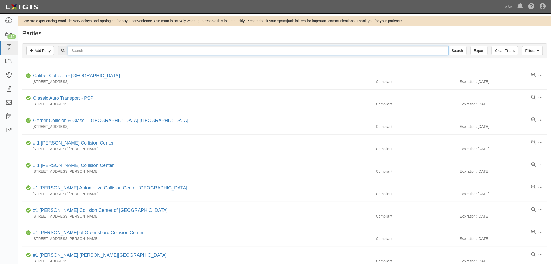
click at [104, 53] on input "text" at bounding box center [258, 50] width 381 height 9
paste input "Simi Valley CA"
type input "Simi Valley CA"
click at [449, 46] on input "Search" at bounding box center [458, 50] width 18 height 9
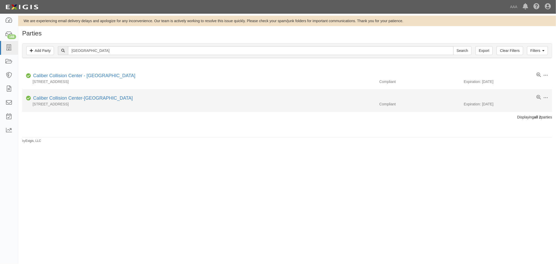
click at [351, 110] on li "Edit Log activity Add task Send message Archive Compliant Caliber Collision Cen…" at bounding box center [287, 101] width 530 height 22
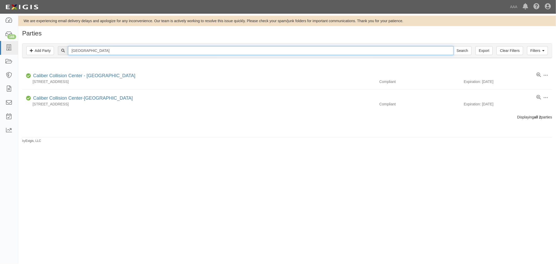
paste input "Repair Program"
drag, startPoint x: 110, startPoint y: 53, endPoint x: 57, endPoint y: 63, distance: 54.7
click at [57, 63] on div "Filters Add Party Clear Filters Export Repair Program Search Filters Compliance…" at bounding box center [287, 51] width 538 height 24
type input "Repair Program"
click at [453, 46] on input "Search" at bounding box center [462, 50] width 18 height 9
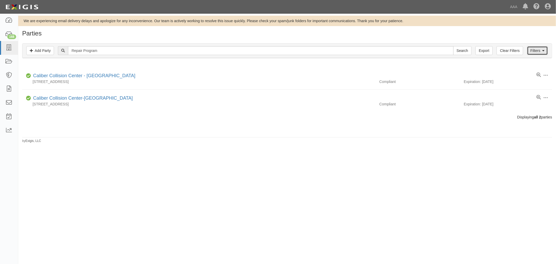
click at [535, 53] on link "Filters" at bounding box center [537, 50] width 21 height 9
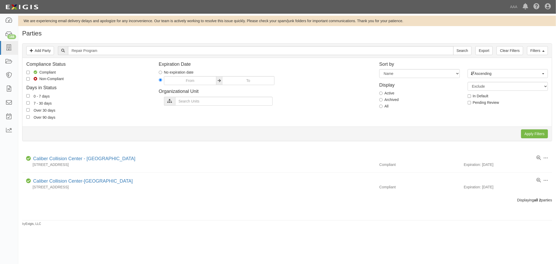
click at [382, 109] on div "Display Active Archived All" at bounding box center [419, 94] width 88 height 33
click at [383, 105] on label "All" at bounding box center [383, 105] width 9 height 5
click at [383, 105] on input "All" at bounding box center [380, 105] width 3 height 3
radio input "true"
click at [534, 132] on input "Apply Filters" at bounding box center [534, 133] width 27 height 9
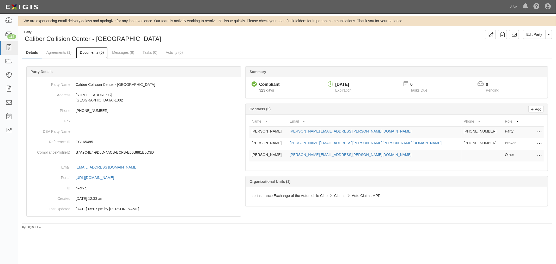
click at [89, 49] on link "Documents (5)" at bounding box center [92, 52] width 32 height 11
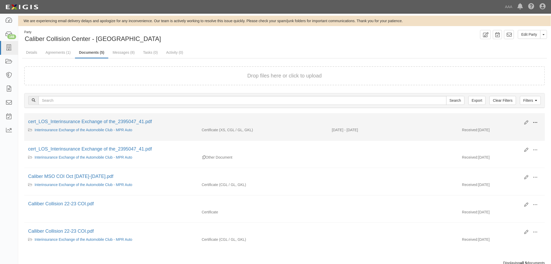
drag, startPoint x: 536, startPoint y: 121, endPoint x: 532, endPoint y: 122, distance: 3.3
click at [536, 121] on span at bounding box center [535, 122] width 5 height 5
click at [513, 128] on link "View" at bounding box center [510, 129] width 41 height 9
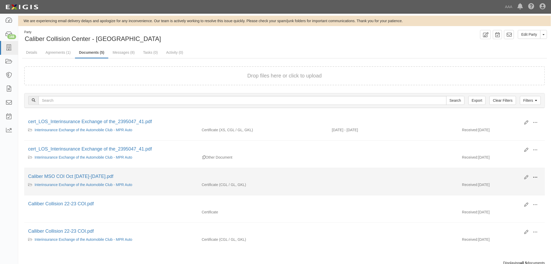
click at [535, 175] on button at bounding box center [535, 177] width 11 height 9
click at [513, 182] on link "View" at bounding box center [510, 184] width 41 height 9
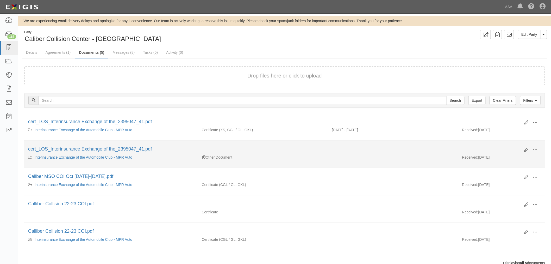
click at [537, 146] on button at bounding box center [535, 150] width 11 height 9
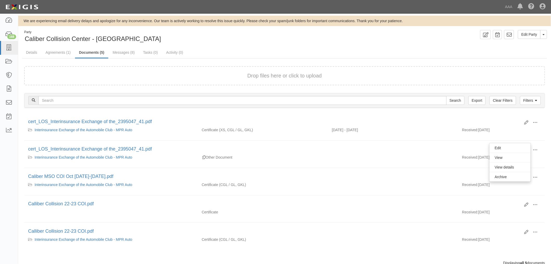
click at [58, 46] on div "Party Caliber Collision Center - Simi Valley Edit Party Toggle Party Dropdown V…" at bounding box center [284, 155] width 533 height 251
click at [55, 51] on link "Agreements (1)" at bounding box center [58, 52] width 33 height 11
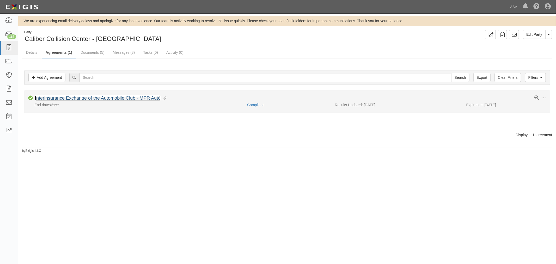
click at [38, 95] on link "Interinsurance Exchange of the Automobile Club - MPR Auto" at bounding box center [98, 97] width 126 height 5
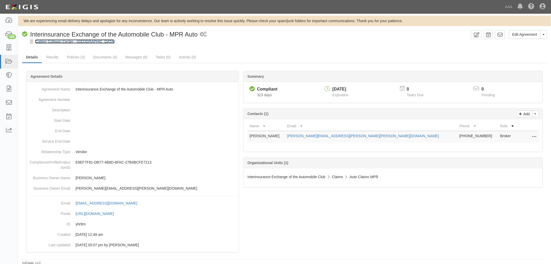
click at [61, 41] on link "Caliber Collision Center - [GEOGRAPHIC_DATA]" at bounding box center [74, 41] width 79 height 4
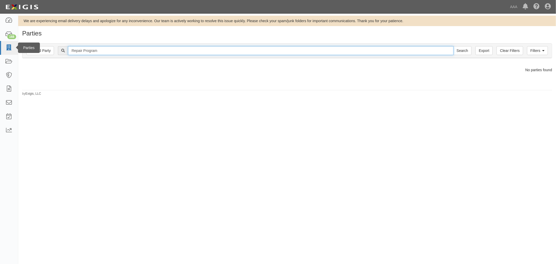
drag, startPoint x: 79, startPoint y: 51, endPoint x: 9, endPoint y: 42, distance: 70.9
click at [9, 42] on body "Toggle navigation Dashboard 168 Inbox Parties Agreements Coverages Documents Me…" at bounding box center [278, 126] width 556 height 253
paste input "Simi Valley CA"
type input "Simi Valley CA"
click at [453, 46] on input "Search" at bounding box center [462, 50] width 18 height 9
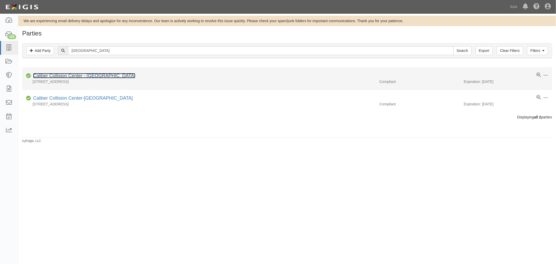
click at [84, 77] on link "Caliber Collision Center - [GEOGRAPHIC_DATA]" at bounding box center [84, 75] width 102 height 5
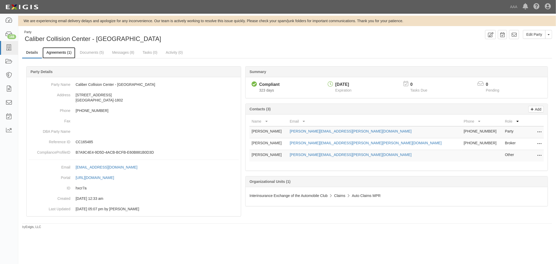
click at [60, 48] on link "Agreements (1)" at bounding box center [58, 52] width 33 height 11
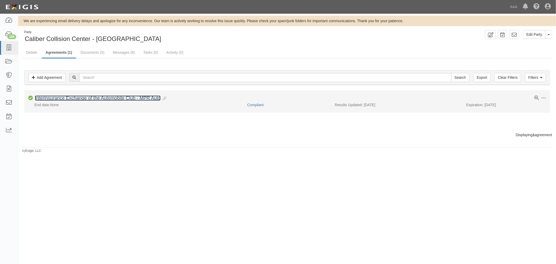
click at [79, 95] on link "Interinsurance Exchange of the Automobile Club - MPR Auto" at bounding box center [98, 97] width 126 height 5
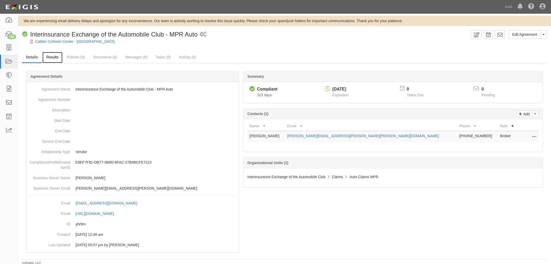
click at [50, 57] on link "Results" at bounding box center [52, 57] width 20 height 11
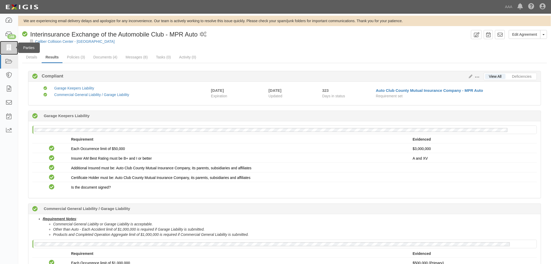
click at [10, 47] on icon at bounding box center [8, 48] width 7 height 6
click at [74, 58] on link "Policies (3)" at bounding box center [76, 57] width 26 height 11
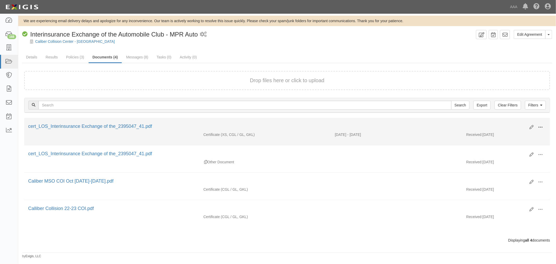
drag, startPoint x: 543, startPoint y: 125, endPoint x: 540, endPoint y: 126, distance: 2.7
click at [543, 125] on button at bounding box center [539, 127] width 11 height 9
click at [510, 134] on link "View" at bounding box center [514, 134] width 41 height 9
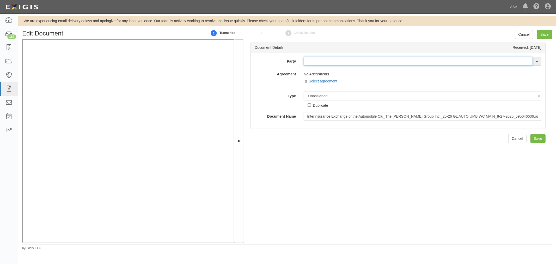
click at [309, 65] on input "text" at bounding box center [418, 61] width 229 height 9
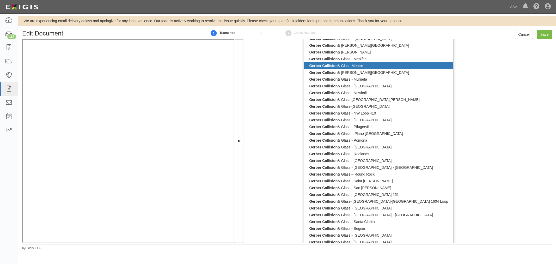
scroll to position [434, 0]
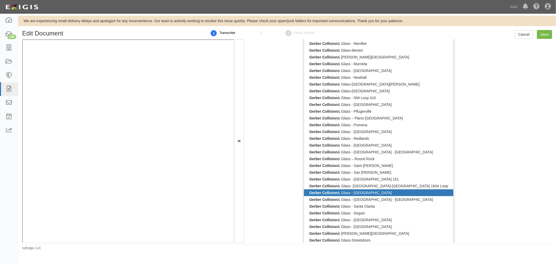
type input "Gerber collision"
click at [361, 189] on link "Gerber Collision & Glass - San Bernardino" at bounding box center [378, 192] width 149 height 7
type input "Gerber Collision & Glass - San Bernardino"
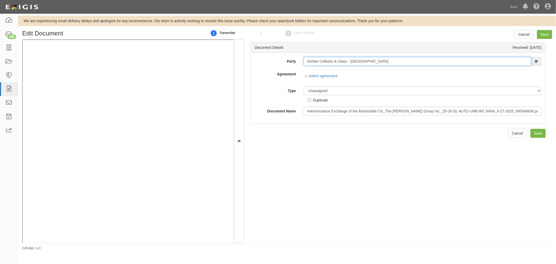
scroll to position [0, 0]
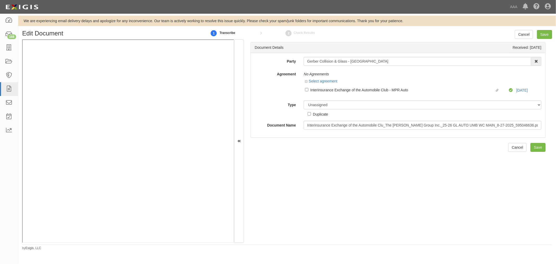
click at [321, 110] on div "Duplicate" at bounding box center [318, 113] width 20 height 8
click at [308, 89] on label "Linked agreement Interinsurance Exchange of the Automobile Club - MPR Auto Link…" at bounding box center [407, 90] width 204 height 7
click at [308, 89] on input "Linked agreement Interinsurance Exchange of the Automobile Club - MPR Auto Link…" at bounding box center [306, 89] width 3 height 3
checkbox input "true"
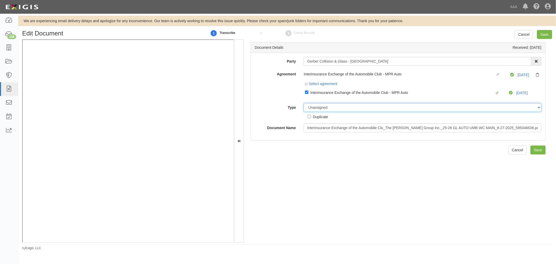
drag, startPoint x: 322, startPoint y: 108, endPoint x: 318, endPoint y: 113, distance: 5.9
click at [322, 108] on select "Unassigned Binder Cancellation Notice Certificate Contract Endorsement Insuranc…" at bounding box center [423, 107] width 238 height 9
click at [269, 140] on div "Party Gerber Collision & Glass - San Bernardino Gerber Collision and Glass - Ka…" at bounding box center [398, 96] width 294 height 87
click at [315, 106] on select "Unassigned Binder Cancellation Notice Certificate Contract Endorsement Insuranc…" at bounding box center [423, 107] width 238 height 9
select select "OtherDetail"
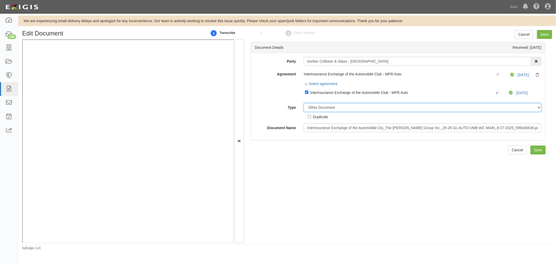
click at [304, 104] on select "Unassigned Binder Cancellation Notice Certificate Contract Endorsement Insuranc…" at bounding box center [423, 107] width 238 height 9
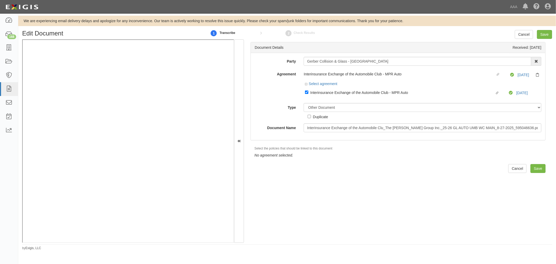
click at [316, 117] on div "Duplicate" at bounding box center [320, 117] width 15 height 6
click at [311, 117] on input "Duplicate" at bounding box center [309, 116] width 3 height 3
checkbox input "true"
click at [546, 38] on input "Save" at bounding box center [544, 34] width 15 height 9
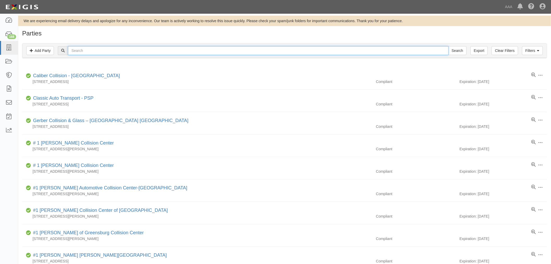
click at [119, 50] on input "text" at bounding box center [258, 50] width 381 height 9
paste input "-[GEOGRAPHIC_DATA]"
type input "-[GEOGRAPHIC_DATA]"
click at [449, 46] on input "Search" at bounding box center [458, 50] width 18 height 9
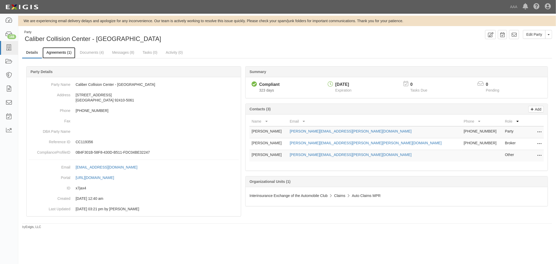
click at [60, 54] on link "Agreements (1)" at bounding box center [58, 52] width 33 height 11
click at [50, 50] on link "Agreements (1)" at bounding box center [58, 52] width 33 height 11
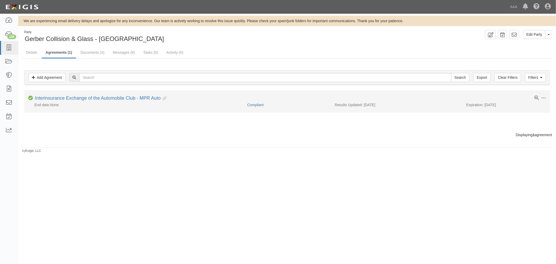
drag, startPoint x: 85, startPoint y: 91, endPoint x: 84, endPoint y: 94, distance: 3.7
click at [85, 91] on li "Toggle Agreement Dropdown Edit Log activity Add task Send message Archive Compl…" at bounding box center [287, 101] width 526 height 22
click at [83, 95] on li "Toggle Agreement Dropdown Edit Log activity Add task Send message Archive Compl…" at bounding box center [287, 101] width 526 height 22
click at [82, 96] on link "Interinsurance Exchange of the Automobile Club - MPR Auto" at bounding box center [98, 97] width 126 height 5
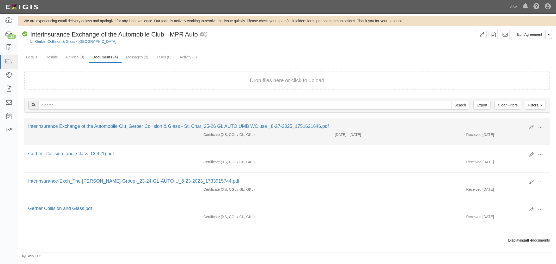
click at [539, 126] on span at bounding box center [540, 127] width 5 height 5
click at [521, 133] on link "View" at bounding box center [514, 134] width 41 height 9
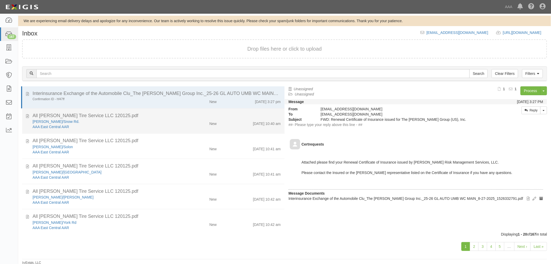
click at [98, 149] on div "AAA East Central AAR" at bounding box center [104, 151] width 142 height 5
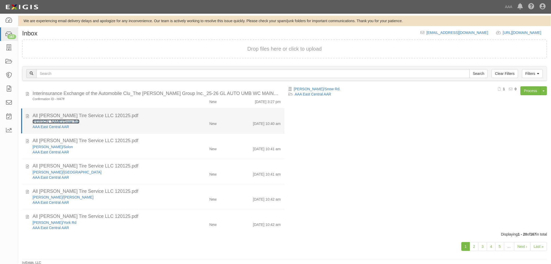
click at [38, 120] on link "Conrad's/Snow Rd." at bounding box center [56, 121] width 47 height 4
click at [215, 113] on div "All Conrad's Tire Service LLC 120125.pdf" at bounding box center [157, 115] width 248 height 7
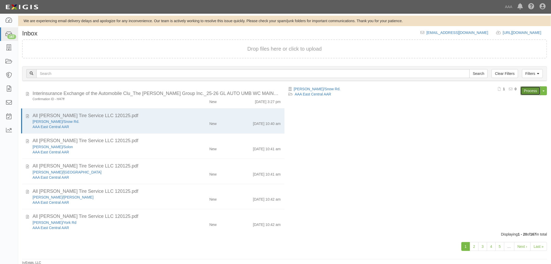
click at [527, 93] on link "Process" at bounding box center [531, 90] width 20 height 9
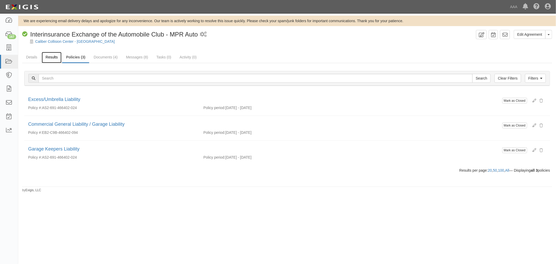
click at [48, 56] on link "Results" at bounding box center [52, 57] width 20 height 11
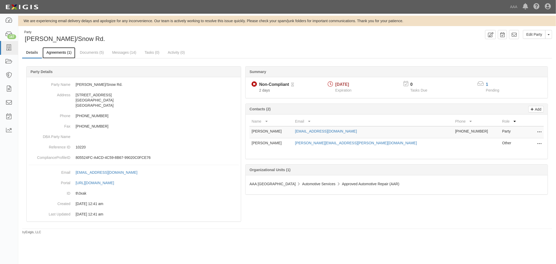
click at [58, 51] on link "Agreements (1)" at bounding box center [58, 52] width 33 height 11
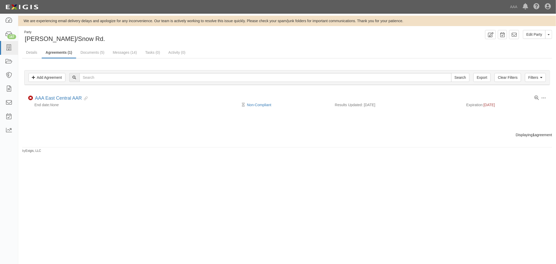
click at [247, 192] on div "We are experiencing email delivery delays and apologize for any inconvenience. …" at bounding box center [278, 134] width 556 height 237
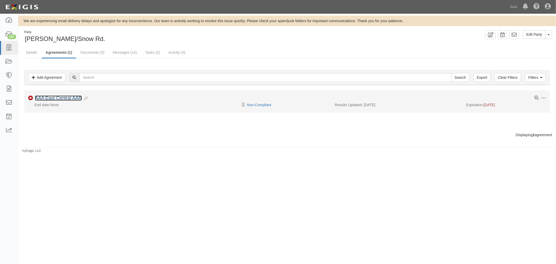
click at [68, 100] on link "AAA East Central AAR" at bounding box center [58, 97] width 47 height 5
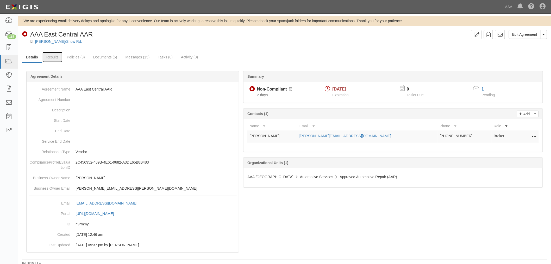
click at [56, 57] on link "Results" at bounding box center [52, 57] width 20 height 10
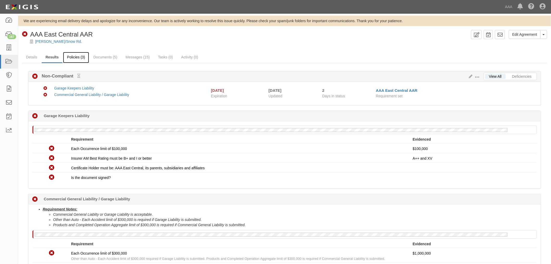
click at [83, 57] on link "Policies (3)" at bounding box center [76, 57] width 26 height 11
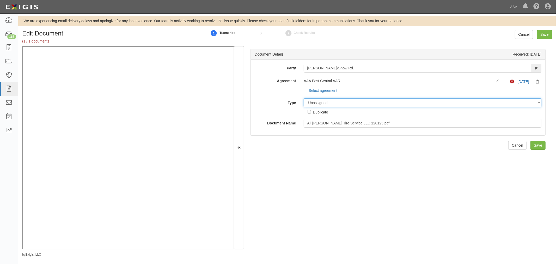
drag, startPoint x: 311, startPoint y: 100, endPoint x: 314, endPoint y: 105, distance: 5.9
click at [312, 100] on select "Unassigned Binder Cancellation Notice Certificate Contract Endorsement Insuranc…" at bounding box center [423, 102] width 238 height 9
select select "CertificateDetail"
click at [304, 99] on select "Unassigned Binder Cancellation Notice Certificate Contract Endorsement Insuranc…" at bounding box center [423, 102] width 238 height 9
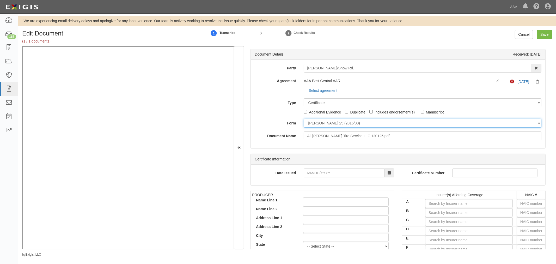
drag, startPoint x: 317, startPoint y: 122, endPoint x: 319, endPoint y: 126, distance: 4.7
click at [318, 122] on select "ACORD 25 (2016/03) ACORD 101 ACORD 855 NY (2014/05) General" at bounding box center [423, 123] width 238 height 9
select select "GeneralFormDetail"
click at [304, 119] on select "ACORD 25 (2016/03) ACORD 101 ACORD 855 NY (2014/05) General" at bounding box center [423, 123] width 238 height 9
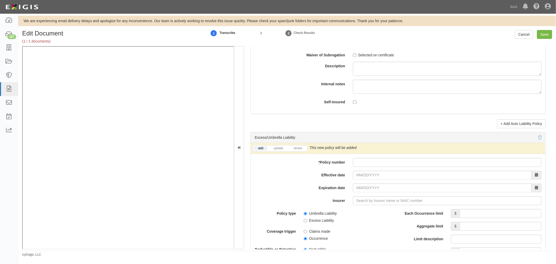
scroll to position [965, 0]
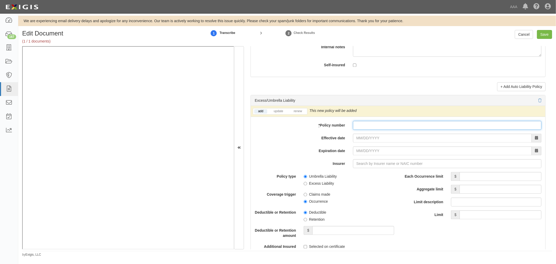
drag, startPoint x: 419, startPoint y: 124, endPoint x: 412, endPoint y: 127, distance: 7.2
click at [418, 124] on input "* Policy number" at bounding box center [447, 125] width 188 height 9
paste input "-San Bernardino"
type input "-San Bernardino"
click at [359, 145] on div "add update renew This new policy will be added This new policy will update exis…" at bounding box center [398, 218] width 294 height 225
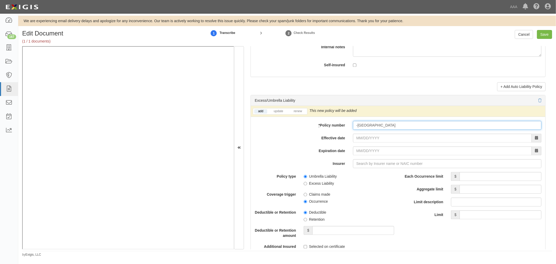
drag, startPoint x: 396, startPoint y: 129, endPoint x: 325, endPoint y: 131, distance: 71.4
click at [325, 130] on div "* Policy number -San Bernardino" at bounding box center [398, 125] width 294 height 9
drag, startPoint x: 358, startPoint y: 119, endPoint x: 358, endPoint y: 122, distance: 2.9
click at [358, 121] on div "add update renew This new policy will be added This new policy will update exis…" at bounding box center [398, 218] width 294 height 225
click at [358, 122] on div "add update renew This new policy will be added This new policy will update exis…" at bounding box center [398, 218] width 294 height 225
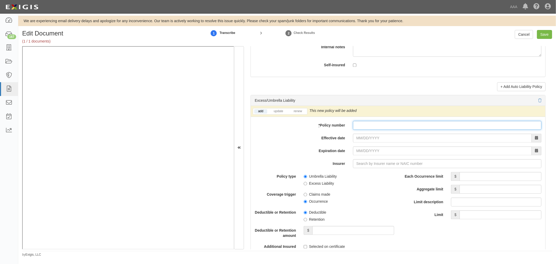
click at [360, 129] on input "* Policy number" at bounding box center [447, 125] width 188 height 9
paste input "CUP-B5252698-25-14"
type input "CUP-B5252698-25-14"
click at [360, 138] on input "Effective date" at bounding box center [442, 137] width 179 height 9
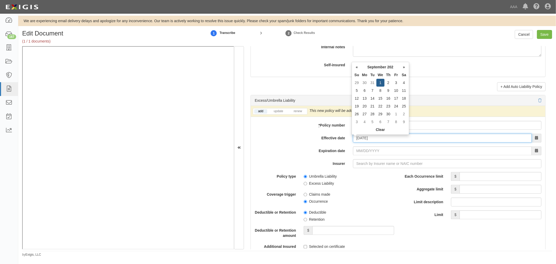
type input "09/01/2025"
type input "09/01/2026"
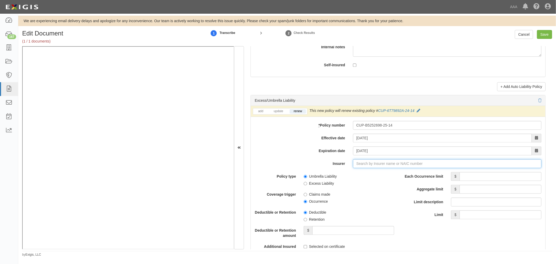
type input "21st Century Advantage Insurance Company (25232) NR Rating"
type input "2"
click at [355, 178] on div "Phoenix Insurance Company ( 25623 ) A++ XV Rating" at bounding box center [367, 173] width 96 height 10
click at [362, 171] on div "Phoenix Insurance Company ( 25623 ) A++ XV Rating" at bounding box center [367, 173] width 96 height 7
type input "Phoenix Insurance Company (25623) A++ XV Rating"
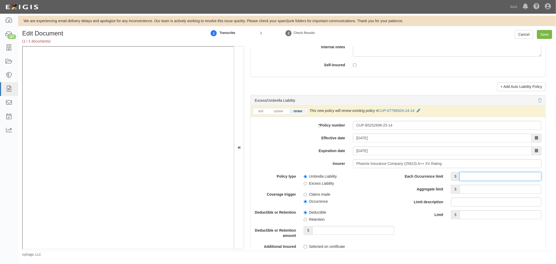
drag, startPoint x: 463, startPoint y: 178, endPoint x: 458, endPoint y: 183, distance: 7.2
click at [461, 180] on input "Each Occurrence limit" at bounding box center [500, 176] width 82 height 9
type input "15,000,000"
click at [472, 190] on input "Aggregate limit" at bounding box center [500, 189] width 82 height 9
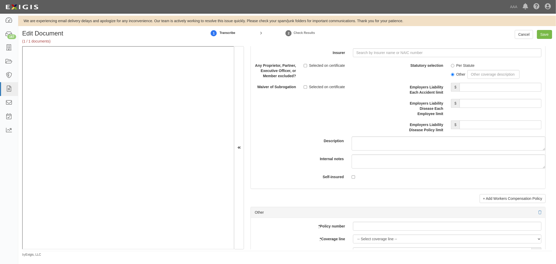
scroll to position [1399, 0]
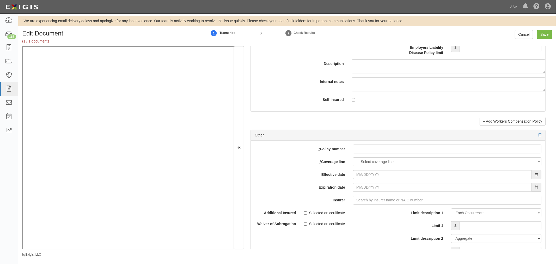
type input "15,000,000"
drag, startPoint x: 390, startPoint y: 151, endPoint x: 370, endPoint y: 163, distance: 23.6
click at [388, 153] on input "* Policy number" at bounding box center [447, 148] width 188 height 9
paste input "CUP-B5252698-25-14"
type input "CUP-B5252698-25-14"
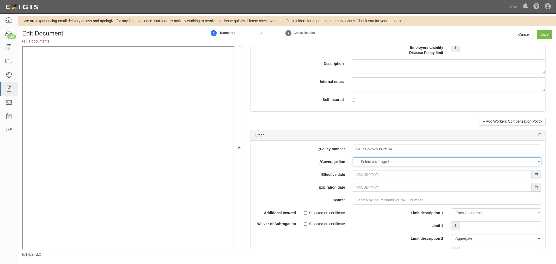
drag, startPoint x: 366, startPoint y: 165, endPoint x: 361, endPoint y: 168, distance: 5.7
click at [366, 165] on select "-- Select coverage line -- Asbestos Abatement Auto Physical Damage Boiler & Mac…" at bounding box center [447, 161] width 188 height 9
select select "70"
click at [353, 166] on select "-- Select coverage line -- Asbestos Abatement Auto Physical Damage Boiler & Mac…" at bounding box center [447, 161] width 188 height 9
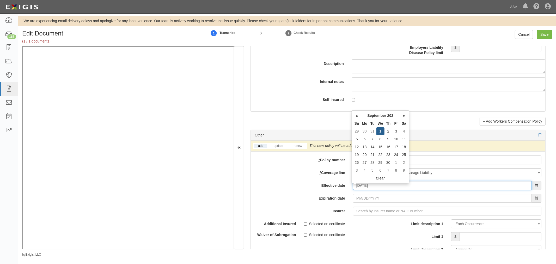
type input "09/01/2025"
type input "09/01/2026"
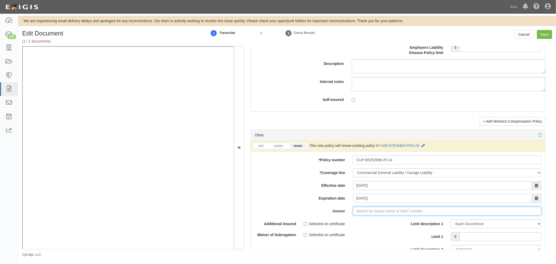
type input "21st Century Advantage Insurance Company (25232) NR Rating"
type input "2"
click at [341, 222] on div "Phoenix Insurance Company ( 25623 ) A++ XV Rating" at bounding box center [367, 220] width 96 height 7
type input "Phoenix Insurance Company (25623) A++ XV Rating"
click at [468, 238] on input "Limit 1" at bounding box center [500, 236] width 82 height 9
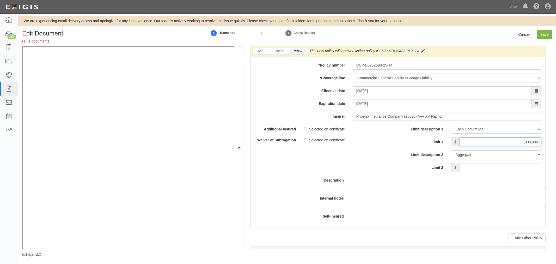
scroll to position [1496, 0]
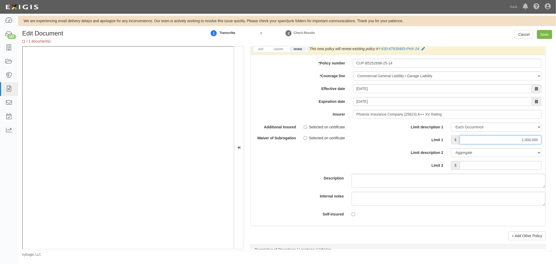
type input "1,000,000"
click at [514, 168] on input "Limit 2" at bounding box center [500, 165] width 82 height 9
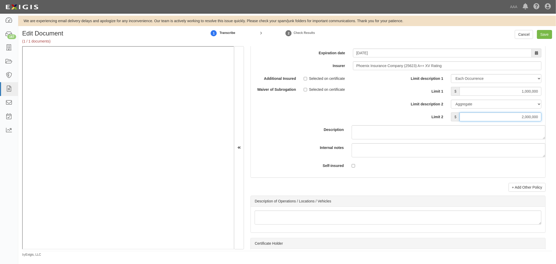
scroll to position [1592, 0]
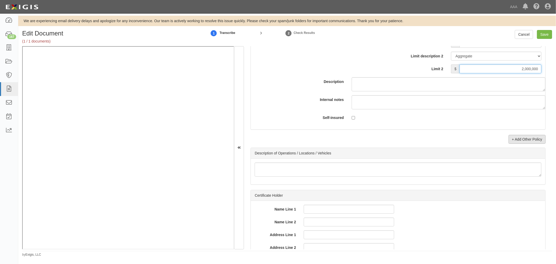
type input "2,000,000"
click at [526, 142] on link "+ Add Other Policy" at bounding box center [526, 139] width 37 height 9
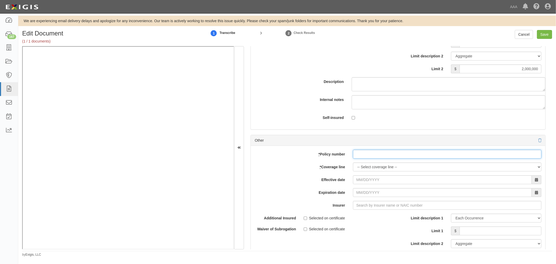
click at [390, 158] on input "* Policy number" at bounding box center [447, 154] width 188 height 9
paste input "810-B712647A-25-14-G"
type input "810-B712647A-25-14-G"
click at [365, 171] on select "-- Select coverage line -- Asbestos Abatement Auto Physical Damage Boiler & Mac…" at bounding box center [447, 166] width 188 height 9
select select "56"
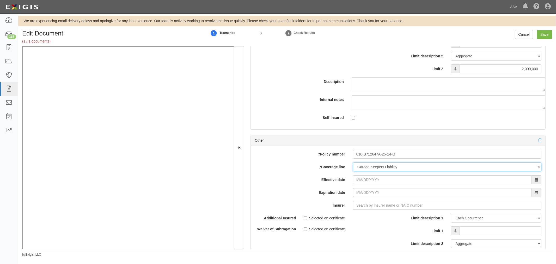
click at [353, 171] on select "-- Select coverage line -- Asbestos Abatement Auto Physical Damage Boiler & Mac…" at bounding box center [447, 166] width 188 height 9
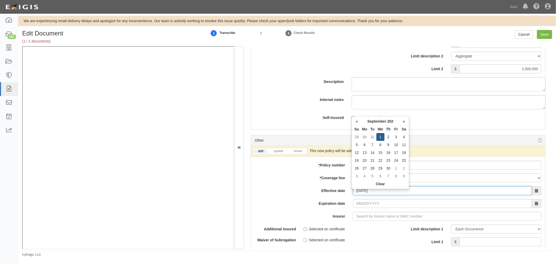
type input "09/01/2025"
type input "09/01/2026"
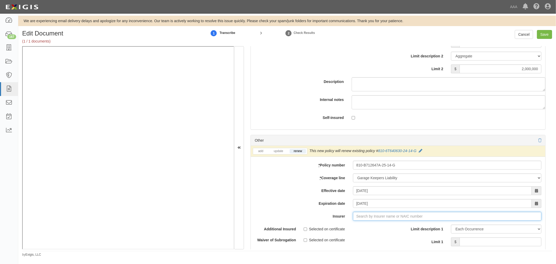
type input "21st Century Advantage Insurance Company (25232) NR Rating"
type input "2"
click at [369, 229] on div "Phoenix Insurance Company ( 25623 ) A++ XV Rating" at bounding box center [367, 226] width 96 height 7
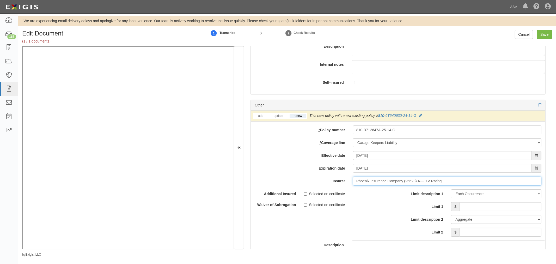
scroll to position [1641, 0]
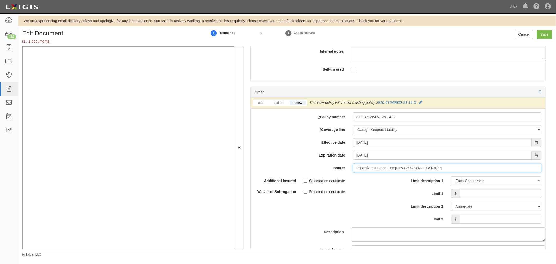
type input "Phoenix Insurance Company (25623) A++ XV Rating"
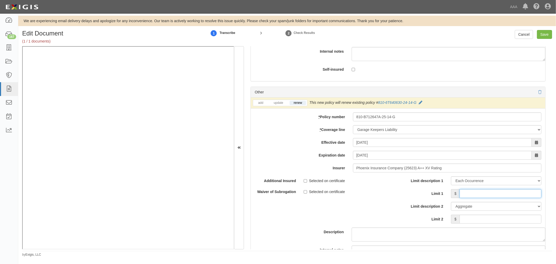
click at [473, 198] on input "Limit 1" at bounding box center [500, 193] width 82 height 9
type input "100,000"
click at [475, 223] on input "Limit 2" at bounding box center [500, 218] width 82 height 9
type input "100,000"
click at [536, 37] on div "Cancel Save" at bounding box center [533, 34] width 37 height 9
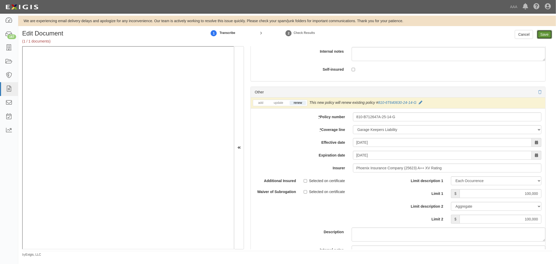
click at [543, 34] on input "Save" at bounding box center [544, 34] width 15 height 9
type input "15000000"
type input "1000000"
type input "2000000"
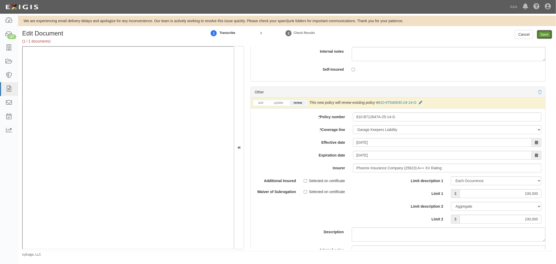
type input "100000"
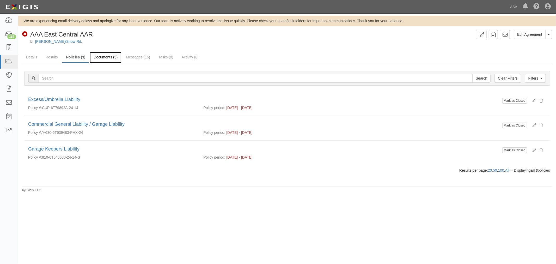
click at [98, 56] on link "Documents (5)" at bounding box center [106, 57] width 32 height 11
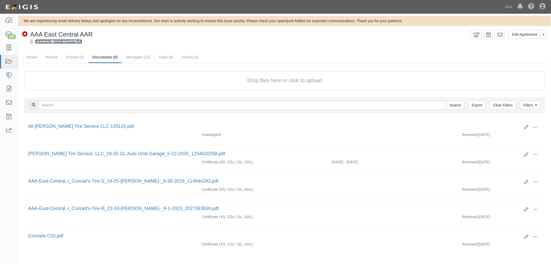
click at [38, 41] on link "[PERSON_NAME]/Snow Rd." at bounding box center [58, 41] width 47 height 4
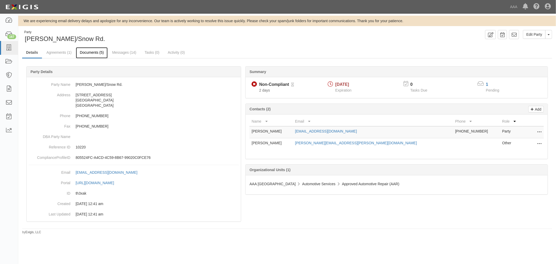
click at [89, 56] on link "Documents (5)" at bounding box center [92, 52] width 32 height 11
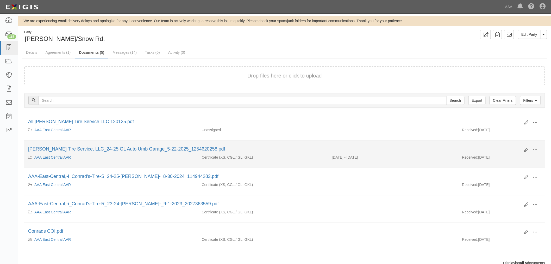
click at [534, 149] on span at bounding box center [535, 149] width 5 height 5
click at [523, 156] on link "View" at bounding box center [510, 157] width 41 height 9
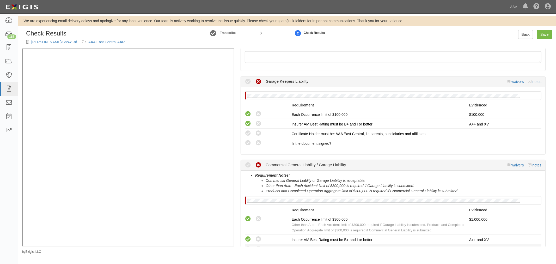
scroll to position [145, 0]
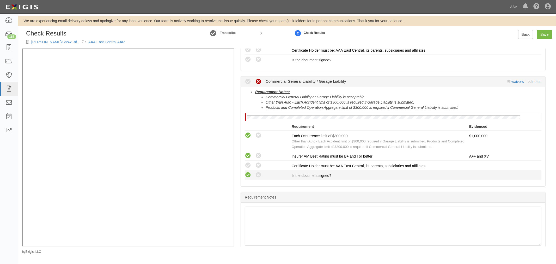
click at [248, 175] on icon at bounding box center [248, 175] width 7 height 7
radio input "true"
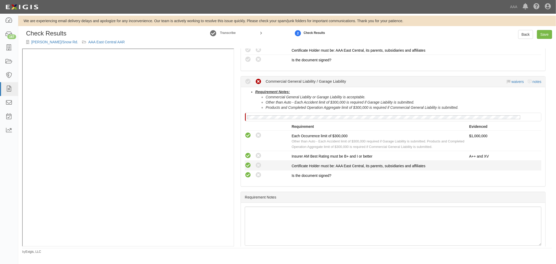
click at [246, 162] on icon at bounding box center [248, 165] width 7 height 7
radio input "true"
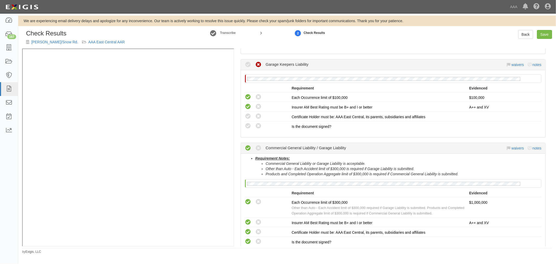
scroll to position [48, 0]
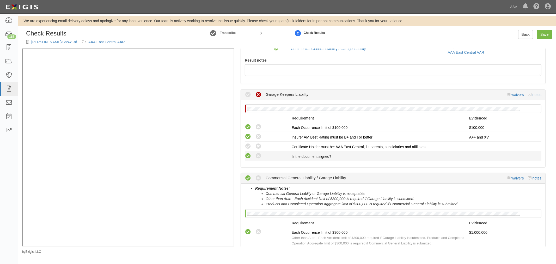
click at [247, 155] on icon at bounding box center [248, 156] width 7 height 7
radio input "true"
click at [249, 146] on icon at bounding box center [248, 146] width 7 height 7
radio input "true"
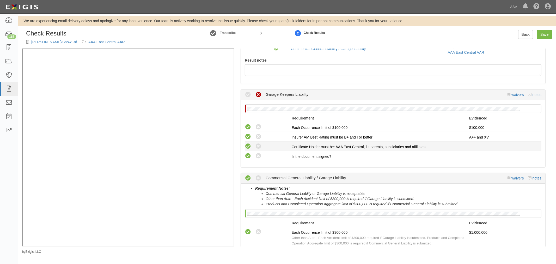
radio input "true"
click at [545, 32] on link "Save" at bounding box center [544, 34] width 15 height 9
radio input "true"
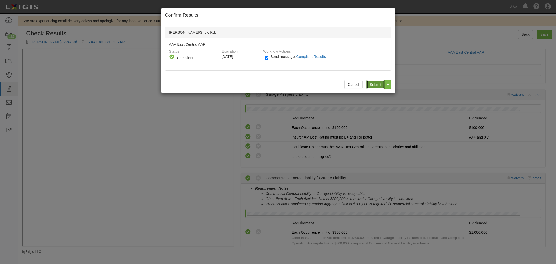
click at [379, 82] on input "Submit" at bounding box center [375, 84] width 18 height 9
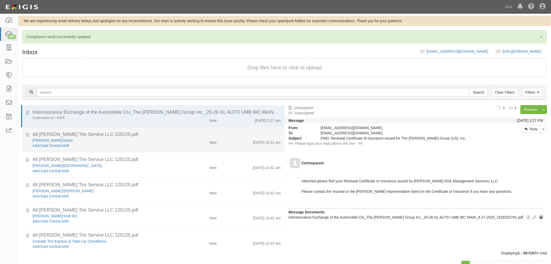
click at [115, 168] on div "AAA East Central AAR" at bounding box center [104, 170] width 142 height 5
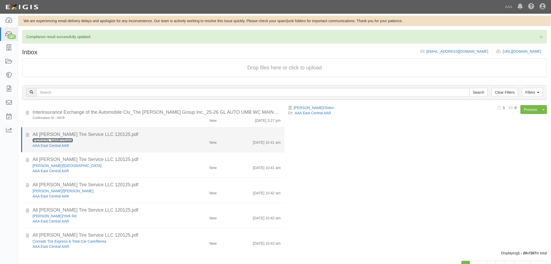
click at [47, 141] on link "[PERSON_NAME]/Solon" at bounding box center [53, 140] width 40 height 4
click at [217, 134] on div "All [PERSON_NAME] Tire Service LLC 120125.pdf" at bounding box center [157, 134] width 248 height 7
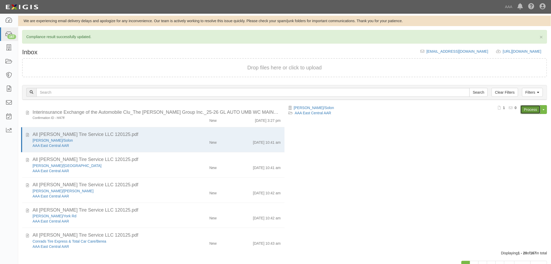
click at [537, 106] on link "Process" at bounding box center [531, 109] width 20 height 9
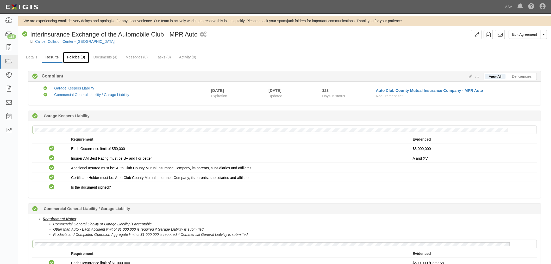
click at [80, 59] on link "Policies (3)" at bounding box center [76, 57] width 26 height 11
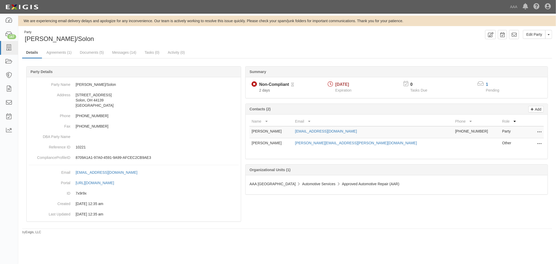
click at [63, 58] on div "Summary Non-Compliant Non-Compliant Pending Review 2 days 09/01/2025 Expiration…" at bounding box center [287, 66] width 530 height 16
click at [62, 56] on link "Agreements (1)" at bounding box center [58, 52] width 33 height 11
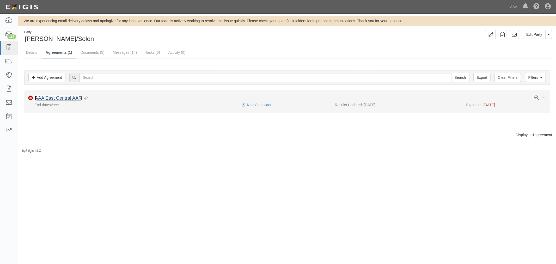
click at [53, 97] on link "AAA East Central AAR" at bounding box center [58, 97] width 47 height 5
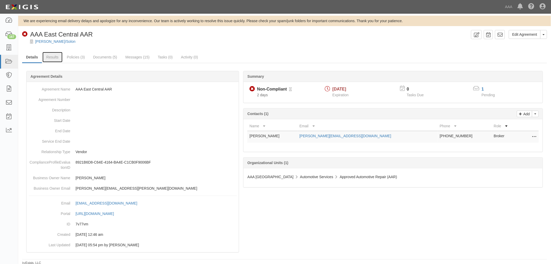
click at [53, 56] on link "Results" at bounding box center [52, 57] width 20 height 10
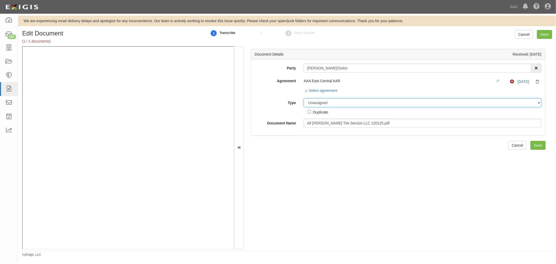
drag, startPoint x: 322, startPoint y: 101, endPoint x: 320, endPoint y: 105, distance: 4.8
click at [322, 101] on select "Unassigned Binder Cancellation Notice Certificate Contract Endorsement Insuranc…" at bounding box center [423, 102] width 238 height 9
select select "CertificateDetail"
click at [304, 99] on select "Unassigned Binder Cancellation Notice Certificate Contract Endorsement Insuranc…" at bounding box center [423, 102] width 238 height 9
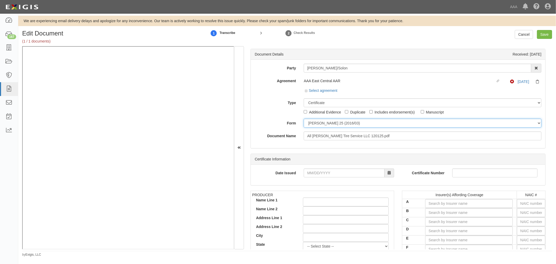
drag, startPoint x: 317, startPoint y: 124, endPoint x: 319, endPoint y: 127, distance: 3.1
click at [317, 124] on select "ACORD 25 (2016/03) ACORD 101 ACORD 855 NY (2014/05) General" at bounding box center [423, 123] width 238 height 9
select select "GeneralFormDetail"
click at [304, 119] on select "ACORD 25 (2016/03) ACORD 101 ACORD 855 NY (2014/05) General" at bounding box center [423, 123] width 238 height 9
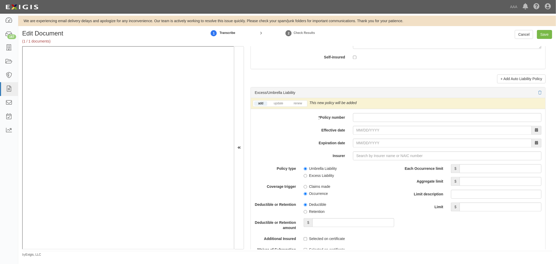
scroll to position [1062, 0]
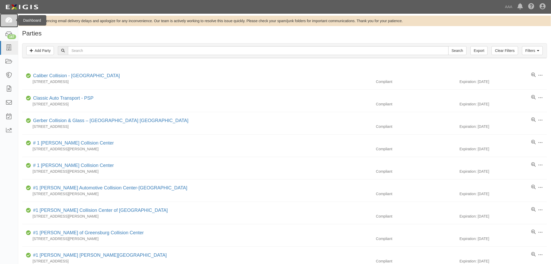
click at [11, 22] on icon at bounding box center [8, 20] width 7 height 6
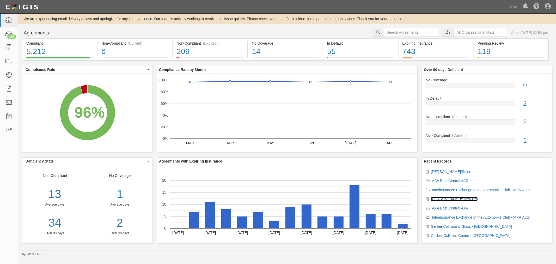
click at [447, 200] on link "[PERSON_NAME]/Snow Rd." at bounding box center [454, 199] width 47 height 4
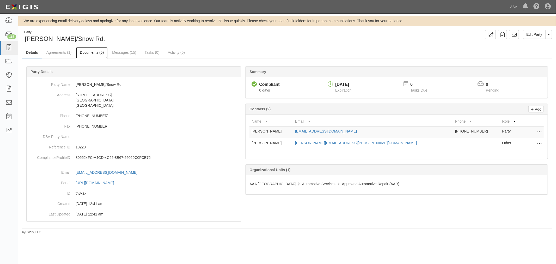
click at [97, 53] on link "Documents (5)" at bounding box center [92, 52] width 32 height 11
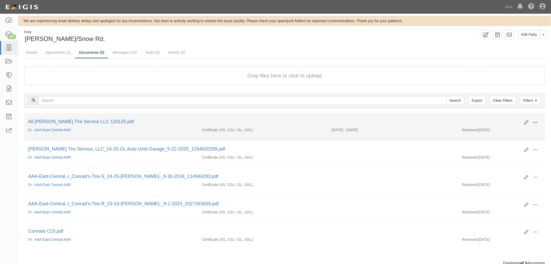
click at [534, 121] on span at bounding box center [535, 122] width 5 height 5
click at [519, 132] on link "View" at bounding box center [510, 129] width 41 height 9
click at [525, 119] on div "Edit View View details Archive" at bounding box center [531, 122] width 21 height 9
click at [525, 121] on icon at bounding box center [527, 122] width 4 height 4
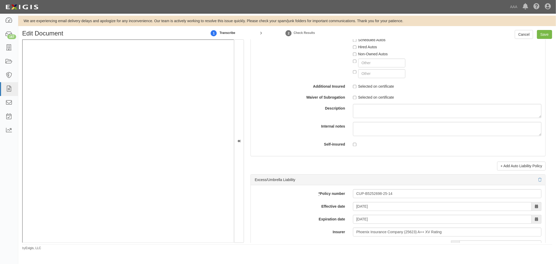
scroll to position [965, 0]
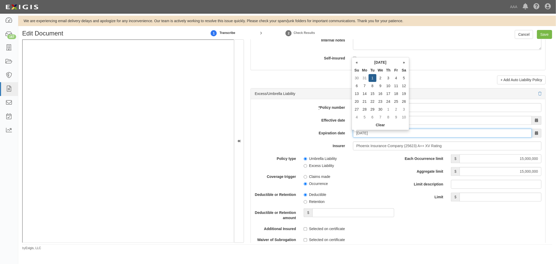
drag, startPoint x: 375, startPoint y: 139, endPoint x: 351, endPoint y: 149, distance: 25.8
click at [351, 149] on div "* Policy number CUP-B5252698-25-14 Effective date 09/01/2025 Expiration date 09…" at bounding box center [398, 206] width 294 height 214
type input "12/01/2026"
drag, startPoint x: 286, startPoint y: 126, endPoint x: 292, endPoint y: 123, distance: 6.6
click at [287, 125] on div "Effective date 09/01/2025" at bounding box center [398, 120] width 294 height 9
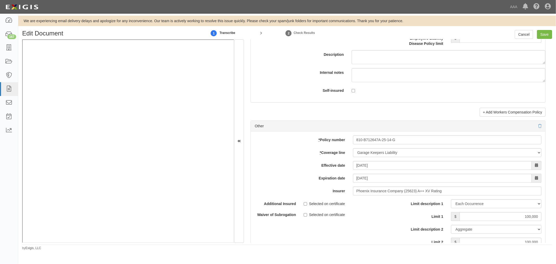
scroll to position [1448, 0]
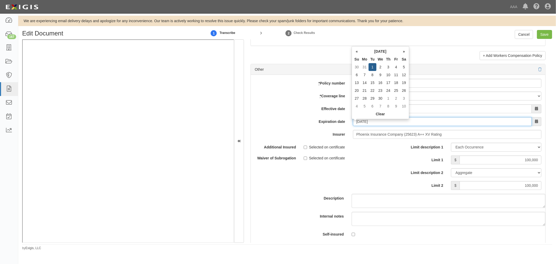
drag, startPoint x: 341, startPoint y: 125, endPoint x: 324, endPoint y: 129, distance: 18.0
click at [320, 126] on div "Expiration date 09/01/2026" at bounding box center [398, 121] width 294 height 9
click at [275, 110] on label "Effective date" at bounding box center [300, 107] width 98 height 7
click at [353, 110] on input "09/01/2025" at bounding box center [442, 108] width 179 height 9
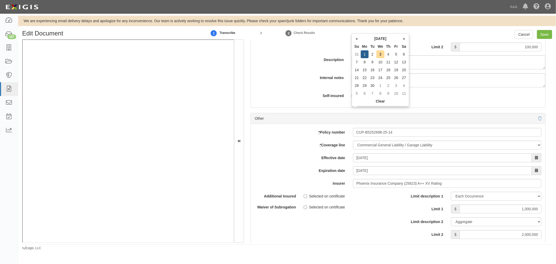
scroll to position [1641, 0]
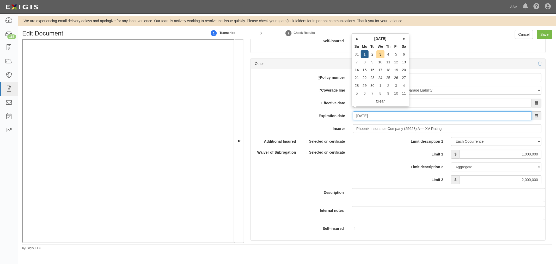
type input "09/01/2026"
drag, startPoint x: 360, startPoint y: 122, endPoint x: 333, endPoint y: 124, distance: 27.2
click at [332, 120] on div "Expiration date 09/01/2026" at bounding box center [398, 115] width 294 height 9
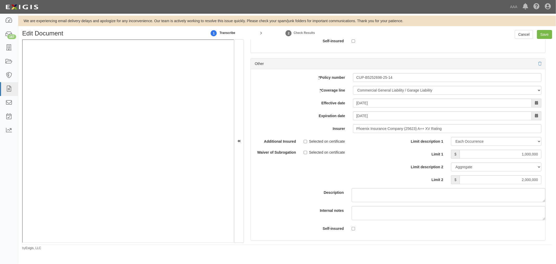
click at [292, 106] on label "Effective date" at bounding box center [300, 102] width 98 height 7
click at [353, 107] on input "09/01/2025" at bounding box center [442, 103] width 179 height 9
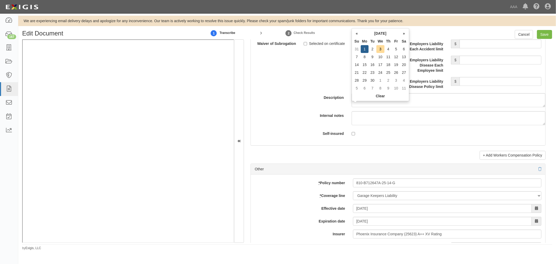
scroll to position [1399, 0]
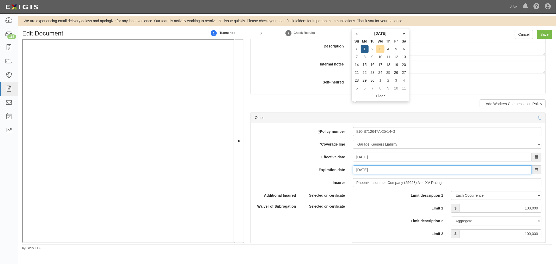
type input "09/01/2026"
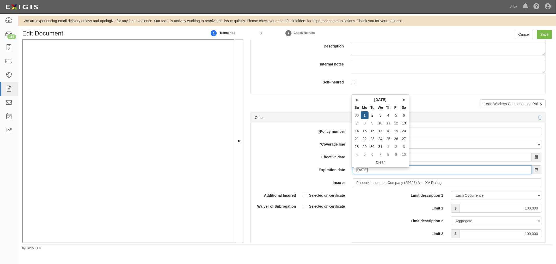
drag, startPoint x: 354, startPoint y: 176, endPoint x: 301, endPoint y: 178, distance: 52.4
click at [314, 188] on div "* Policy number 810-B712647A-25-14-G * Coverage line -- Select coverage line --…" at bounding box center [398, 208] width 294 height 171
type input "[DATE]"
click at [304, 169] on label "Expiration date" at bounding box center [300, 168] width 98 height 7
click at [353, 169] on input "[DATE]" at bounding box center [442, 169] width 179 height 9
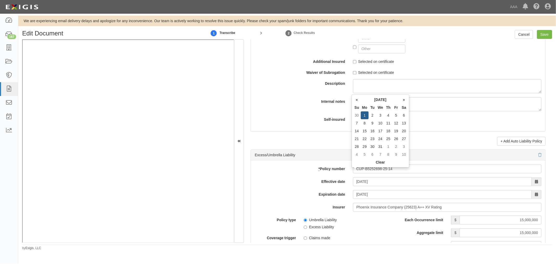
scroll to position [917, 0]
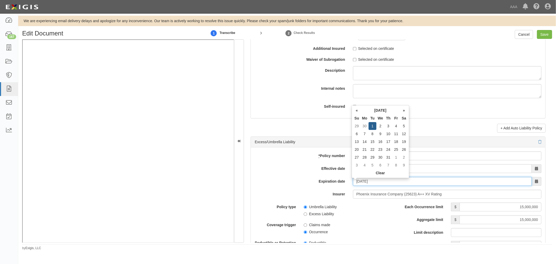
drag, startPoint x: 383, startPoint y: 184, endPoint x: 336, endPoint y: 187, distance: 47.8
click at [336, 186] on div "Expiration date 12/01/2026" at bounding box center [398, 181] width 294 height 9
type input "[DATE]"
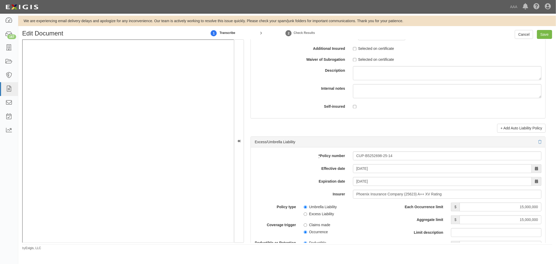
click at [260, 157] on label "* Policy number" at bounding box center [300, 154] width 98 height 7
click at [353, 157] on input "CUP-B5252698-25-14" at bounding box center [447, 155] width 188 height 9
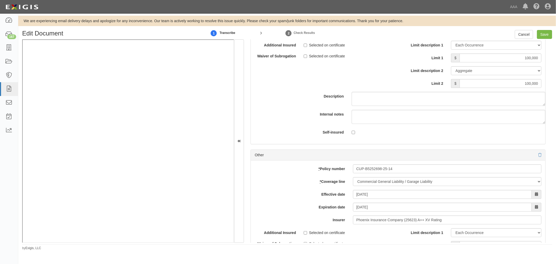
scroll to position [1641, 0]
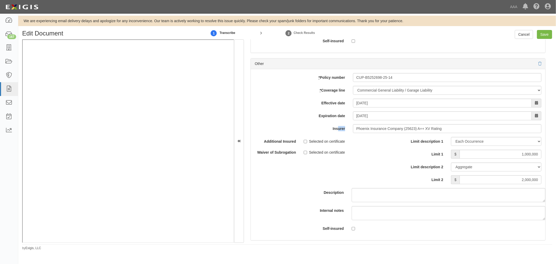
drag, startPoint x: 395, startPoint y: 126, endPoint x: 381, endPoint y: 120, distance: 15.1
click at [342, 122] on div "* Policy number CUP-B5252698-25-14 * Coverage line -- Select coverage line -- A…" at bounding box center [398, 154] width 294 height 171
click at [386, 120] on input "09/01/2026" at bounding box center [442, 115] width 179 height 9
click at [389, 119] on input "09/01/2026" at bounding box center [442, 115] width 179 height 9
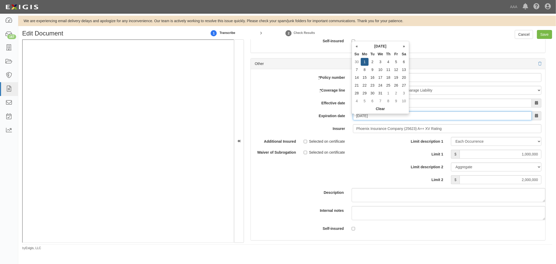
click at [389, 119] on input "09/01/2026" at bounding box center [442, 115] width 179 height 9
drag, startPoint x: 395, startPoint y: 121, endPoint x: 351, endPoint y: 126, distance: 44.4
click at [351, 126] on div "* Policy number CUP-B5252698-25-14 * Coverage line -- Select coverage line -- A…" at bounding box center [398, 154] width 294 height 171
click at [270, 106] on label "Effective date" at bounding box center [300, 102] width 98 height 7
click at [353, 106] on input "09/01/2025" at bounding box center [442, 103] width 179 height 9
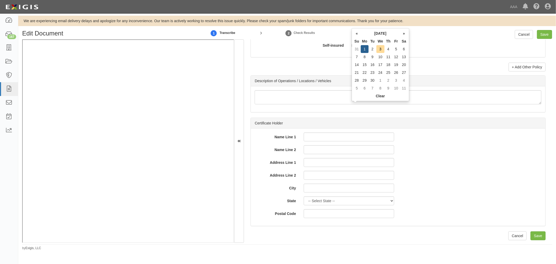
scroll to position [1586, 0]
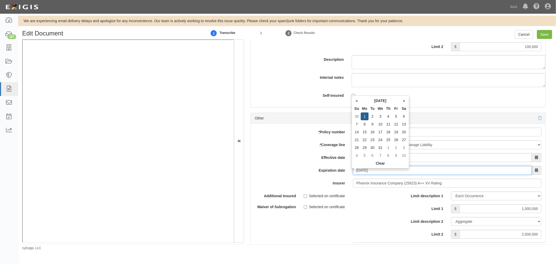
drag, startPoint x: 381, startPoint y: 173, endPoint x: 333, endPoint y: 179, distance: 48.5
click at [337, 179] on div "* Policy number CUP-B5252698-25-14 * Coverage line -- Select coverage line -- A…" at bounding box center [398, 209] width 294 height 171
type input "[DATE]"
click at [287, 140] on div "* Policy number CUP-B5252698-25-14 * Coverage line -- Select coverage line -- A…" at bounding box center [398, 209] width 294 height 171
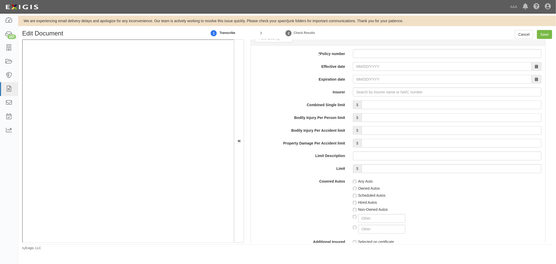
scroll to position [669, 0]
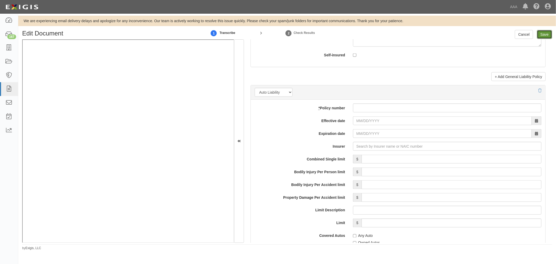
click at [545, 33] on input "Save" at bounding box center [544, 34] width 15 height 9
type input "15000000"
type input "100000"
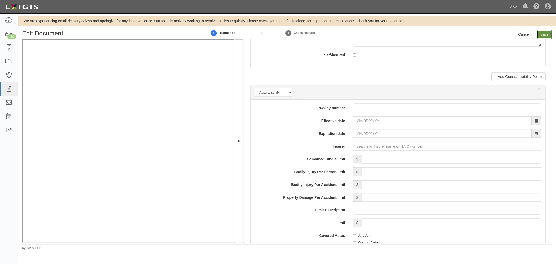
type input "1000000"
type input "2000000"
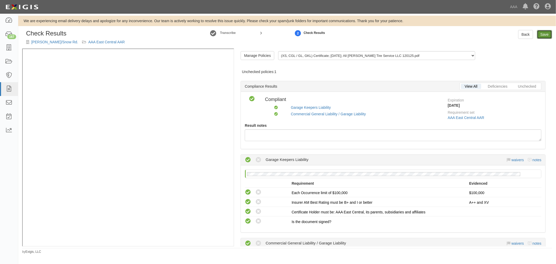
click at [545, 37] on link "Save" at bounding box center [544, 34] width 15 height 9
radio input "true"
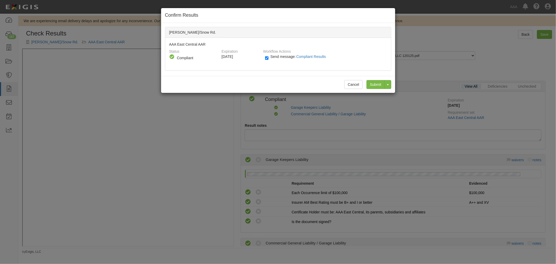
click at [261, 60] on div "Send message: Compliant Results" at bounding box center [323, 58] width 128 height 9
click at [265, 59] on input "Send message: Compliant Results" at bounding box center [266, 58] width 3 height 6
checkbox input "false"
click at [374, 82] on input "Submit" at bounding box center [375, 84] width 18 height 9
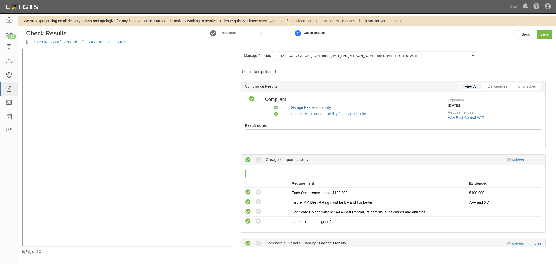
click at [55, 41] on link "[PERSON_NAME]/Snow Rd." at bounding box center [54, 42] width 47 height 4
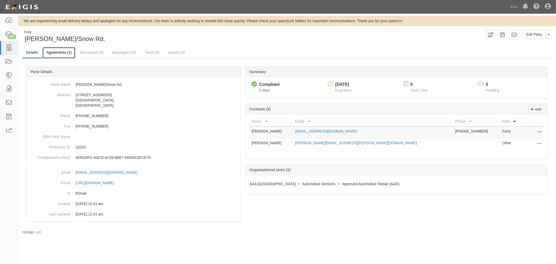
click at [57, 53] on link "Agreements (1)" at bounding box center [58, 52] width 33 height 11
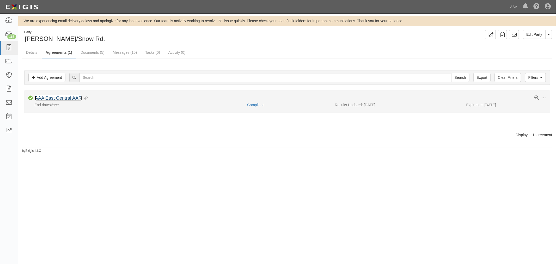
click at [68, 100] on link "AAA East Central AAR" at bounding box center [58, 97] width 47 height 5
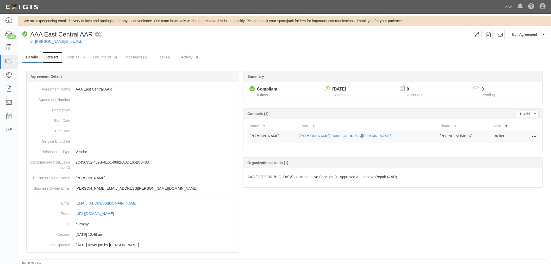
click at [53, 58] on link "Results" at bounding box center [52, 57] width 20 height 11
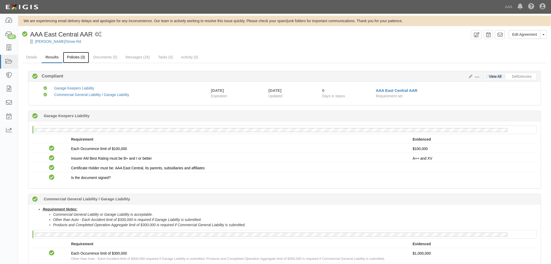
click at [81, 55] on link "Policies (3)" at bounding box center [76, 57] width 26 height 11
